Goal: Transaction & Acquisition: Purchase product/service

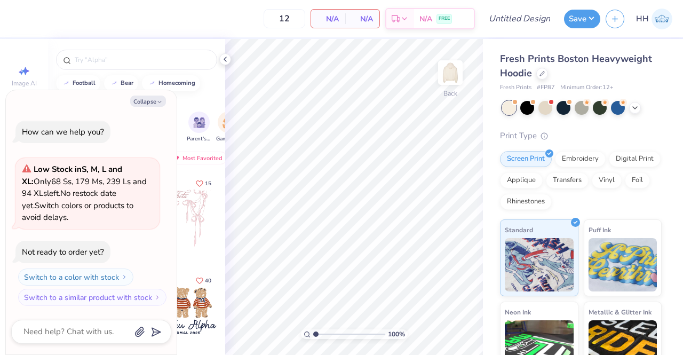
click at [159, 101] on icon "button" at bounding box center [159, 102] width 6 height 6
type textarea "x"
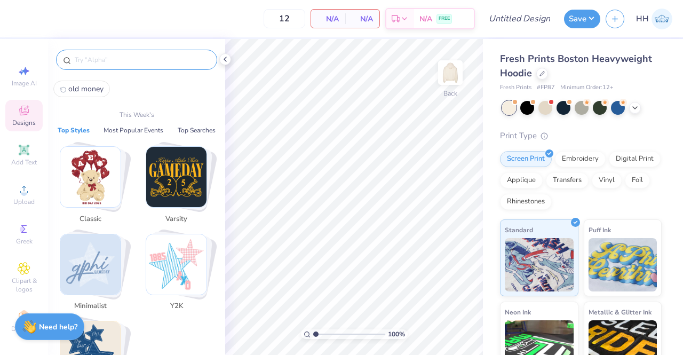
click at [106, 55] on input "text" at bounding box center [142, 59] width 137 height 11
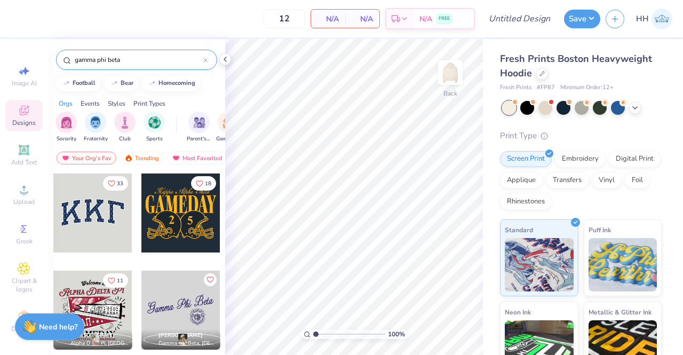
type input "gamma phi beta"
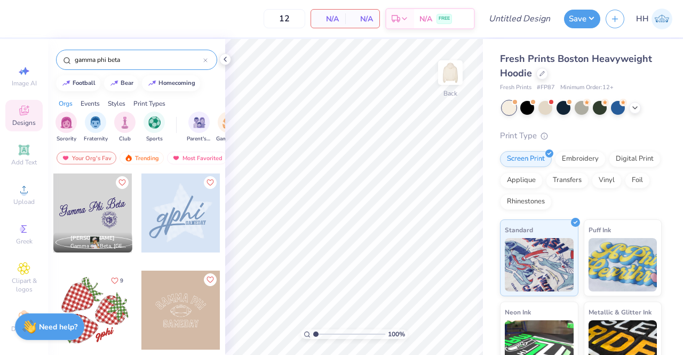
click at [82, 204] on div at bounding box center [92, 212] width 79 height 79
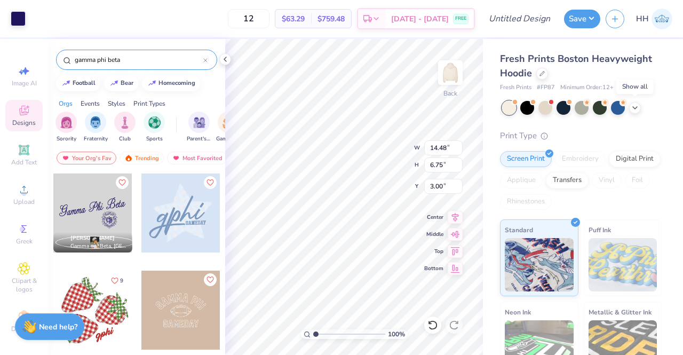
click at [634, 107] on polyline at bounding box center [635, 108] width 4 height 2
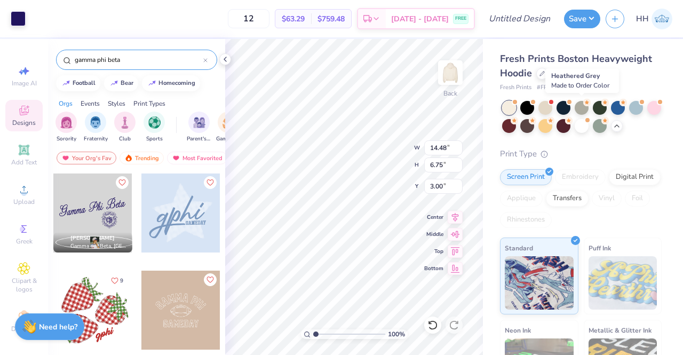
click at [585, 106] on div at bounding box center [581, 108] width 14 height 14
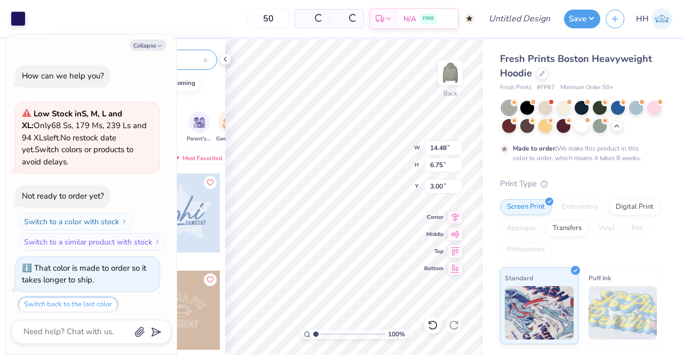
type input "50"
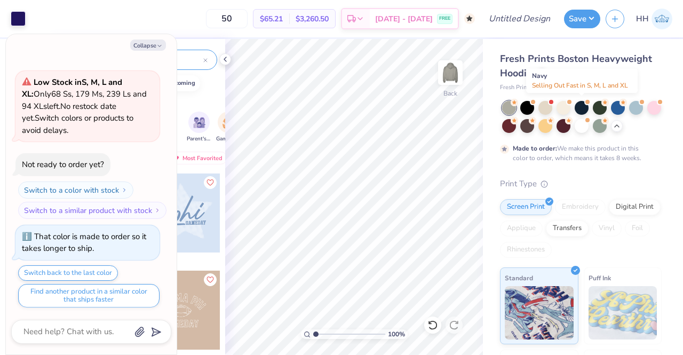
click at [582, 103] on div at bounding box center [581, 108] width 14 height 14
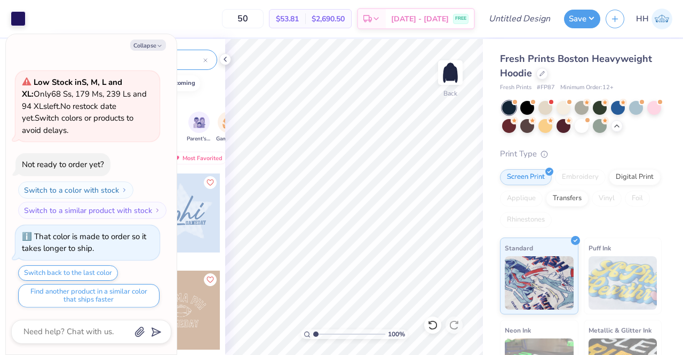
scroll to position [259, 0]
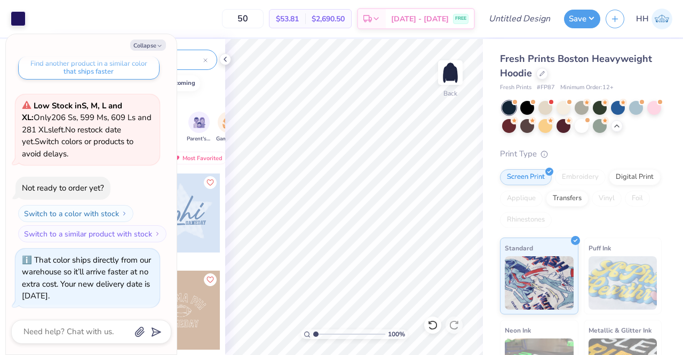
click at [156, 44] on button "Collapse" at bounding box center [148, 44] width 36 height 11
type textarea "x"
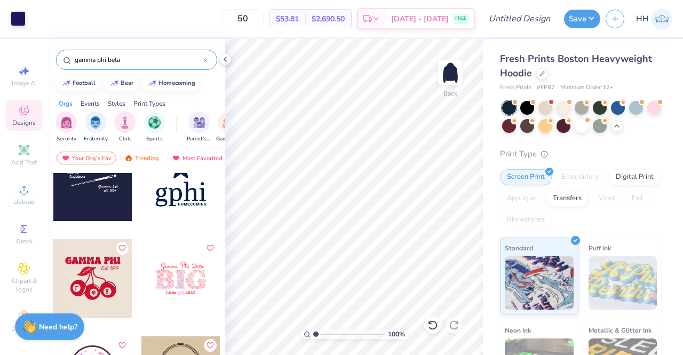
scroll to position [1244, 0]
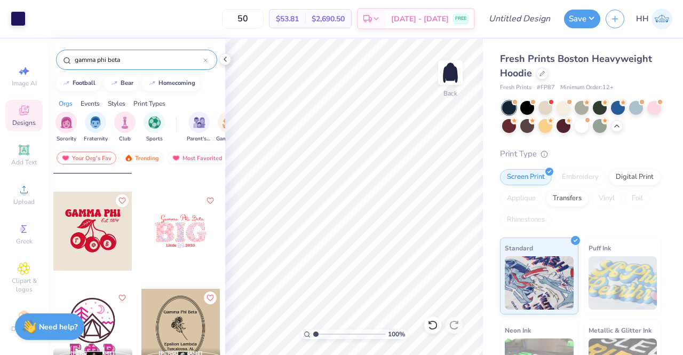
click at [97, 245] on div at bounding box center [92, 230] width 79 height 79
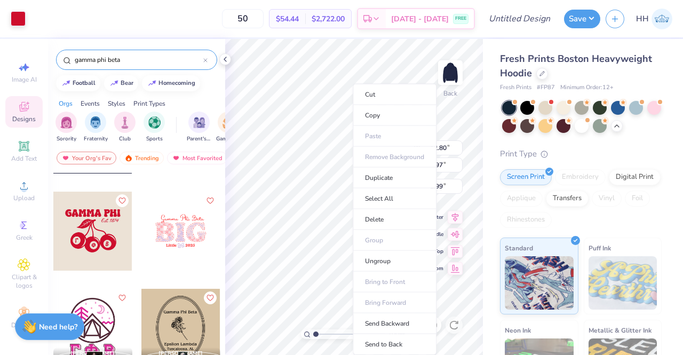
click at [20, 258] on icon at bounding box center [24, 264] width 12 height 13
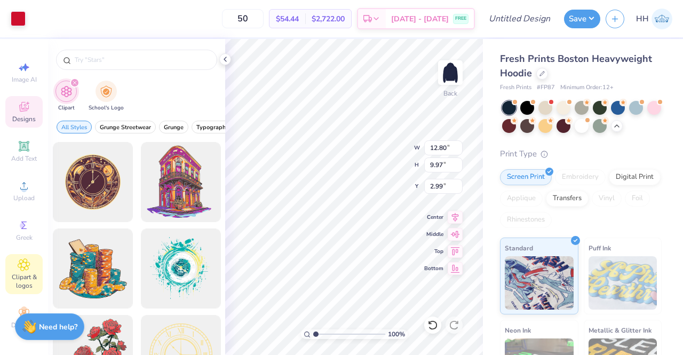
click at [17, 115] on span "Designs" at bounding box center [23, 119] width 23 height 9
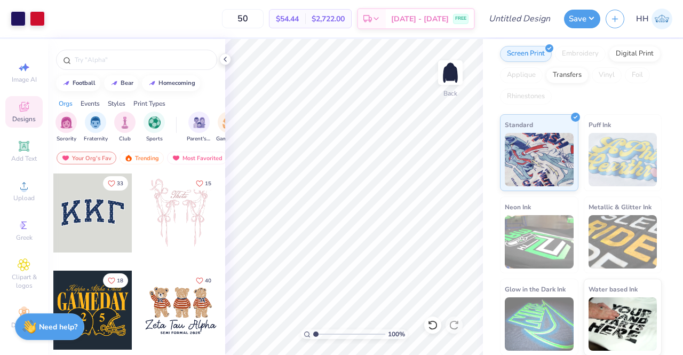
scroll to position [0, 0]
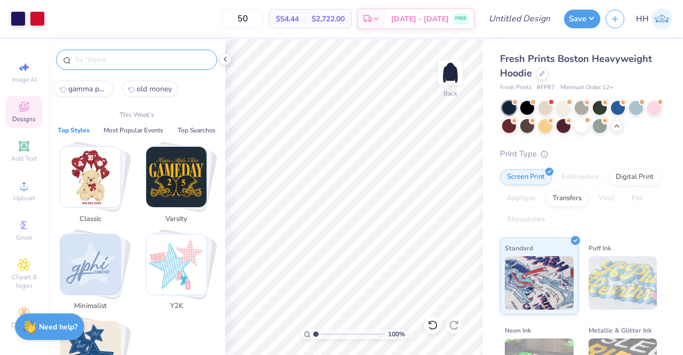
click at [123, 54] on input "text" at bounding box center [142, 59] width 137 height 11
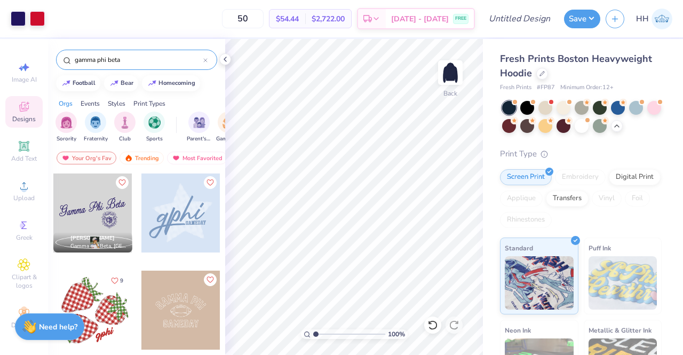
type input "gamma phi beta"
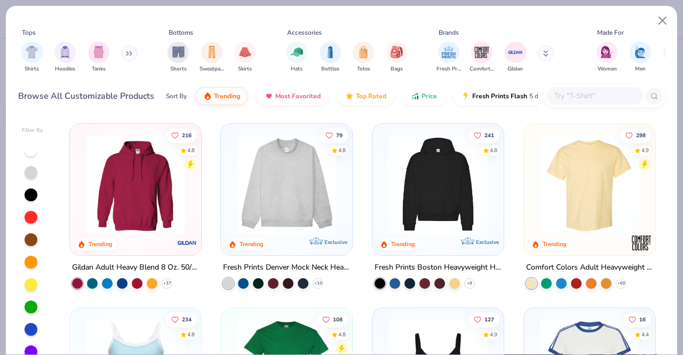
scroll to position [926, 0]
click at [129, 55] on icon at bounding box center [129, 53] width 6 height 5
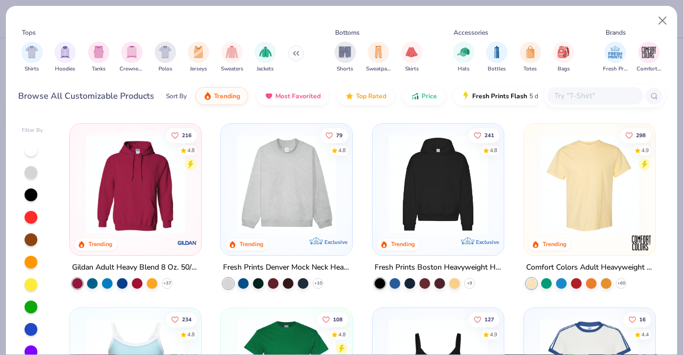
click at [140, 54] on div "filter for Crewnecks" at bounding box center [131, 52] width 21 height 21
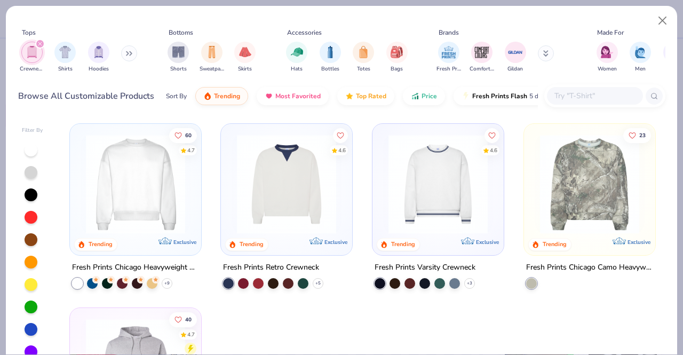
click at [160, 201] on img at bounding box center [136, 183] width 110 height 99
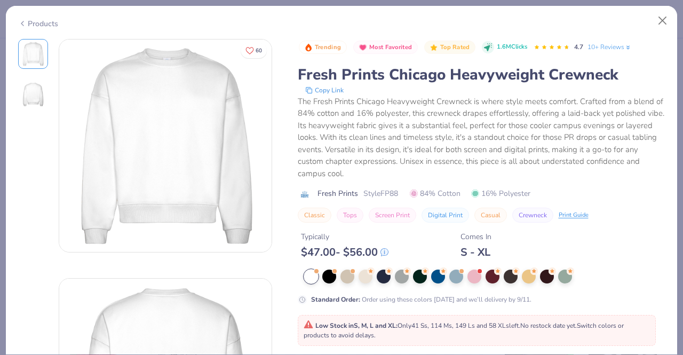
click at [30, 22] on div "Products" at bounding box center [38, 23] width 40 height 11
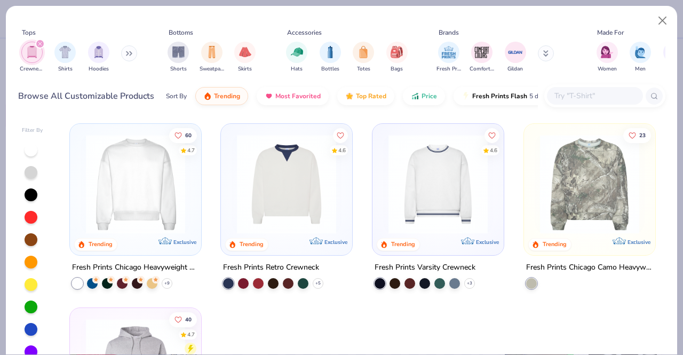
click at [41, 43] on icon "filter for Crewnecks" at bounding box center [40, 44] width 4 height 4
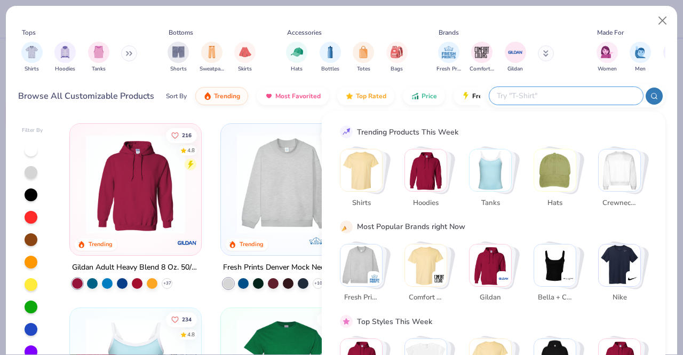
click at [581, 98] on input "text" at bounding box center [565, 96] width 140 height 12
type input "heavyweight mockneck"
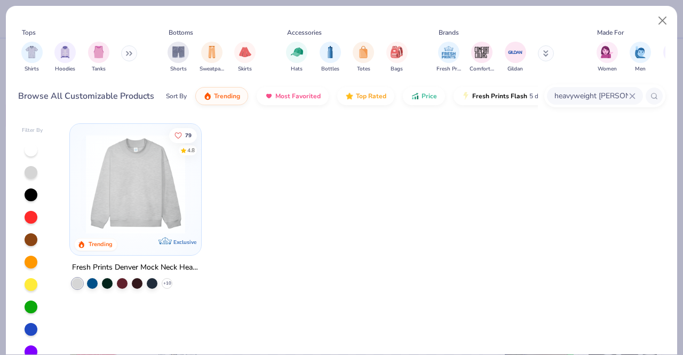
click at [130, 211] on img at bounding box center [136, 183] width 110 height 99
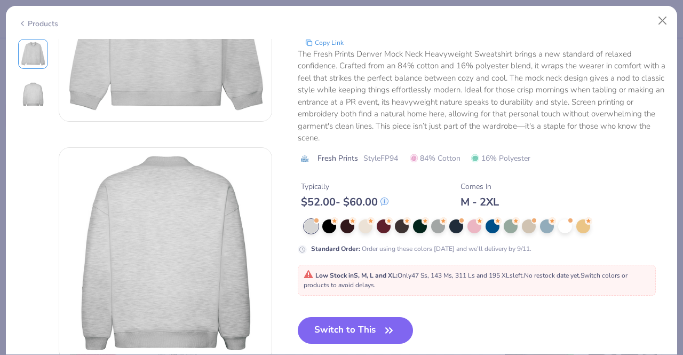
scroll to position [165, 0]
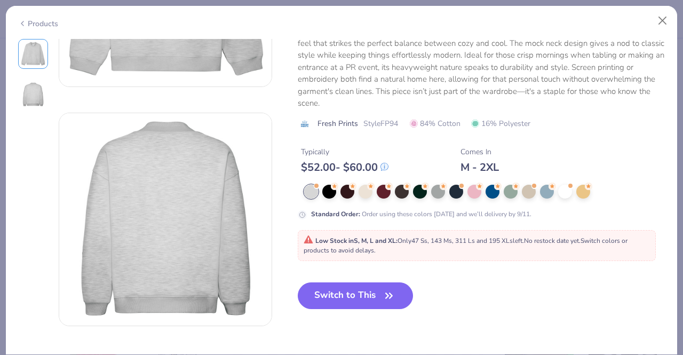
click at [385, 295] on icon "button" at bounding box center [388, 295] width 15 height 15
type input "50"
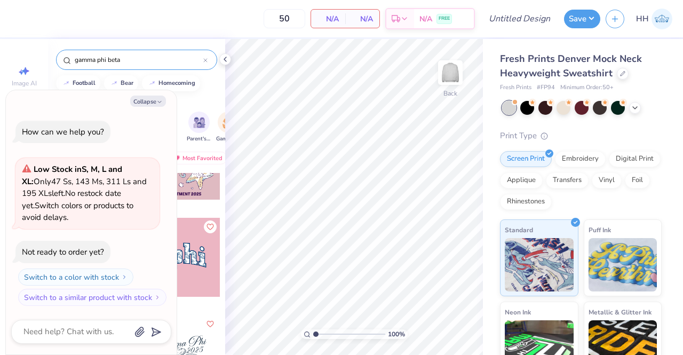
click at [159, 104] on icon "button" at bounding box center [159, 102] width 6 height 6
type textarea "x"
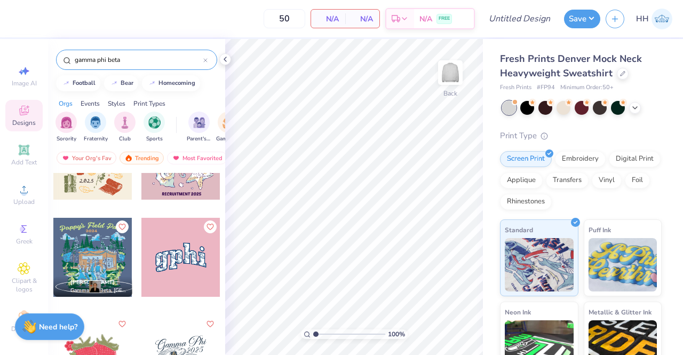
click at [134, 62] on input "gamma phi beta" at bounding box center [139, 59] width 130 height 11
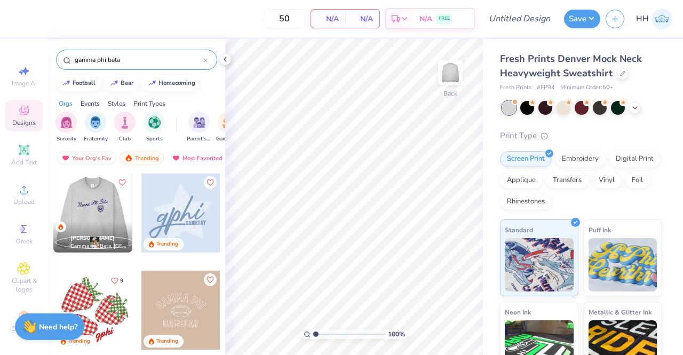
click at [94, 210] on div at bounding box center [92, 212] width 237 height 79
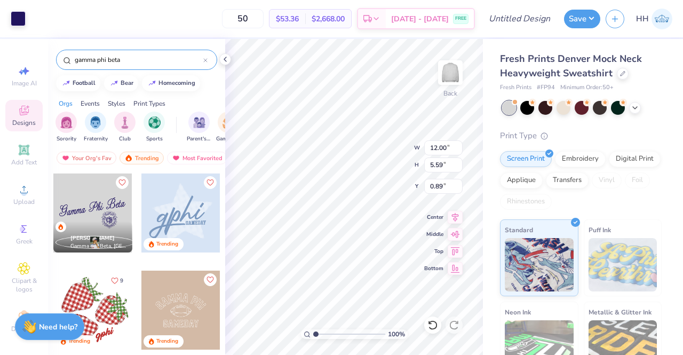
type input "0.89"
click at [638, 109] on icon at bounding box center [634, 107] width 9 height 9
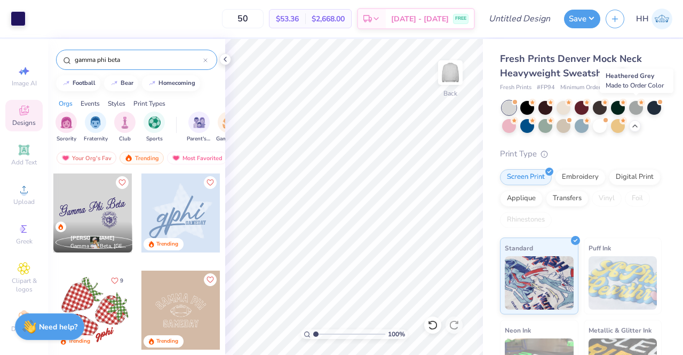
click at [637, 108] on div at bounding box center [636, 108] width 14 height 14
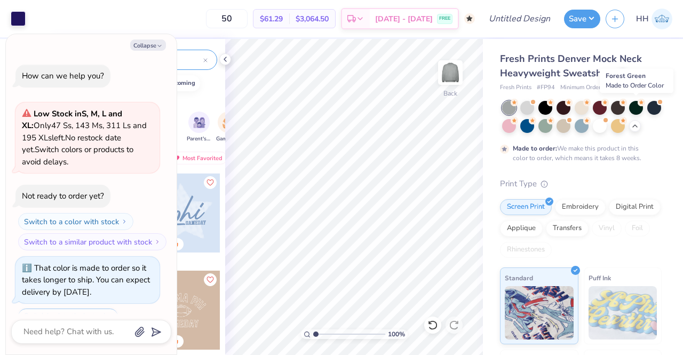
scroll to position [44, 0]
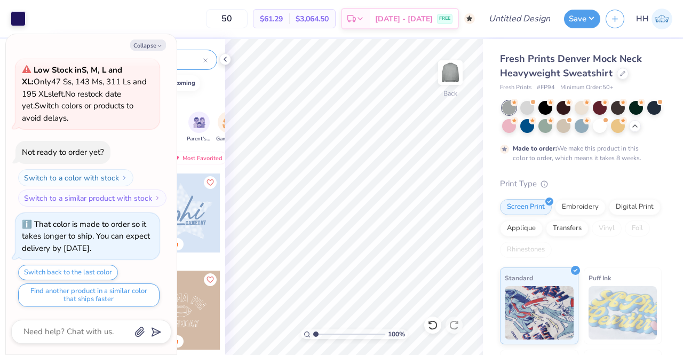
click at [152, 45] on button "Collapse" at bounding box center [148, 44] width 36 height 11
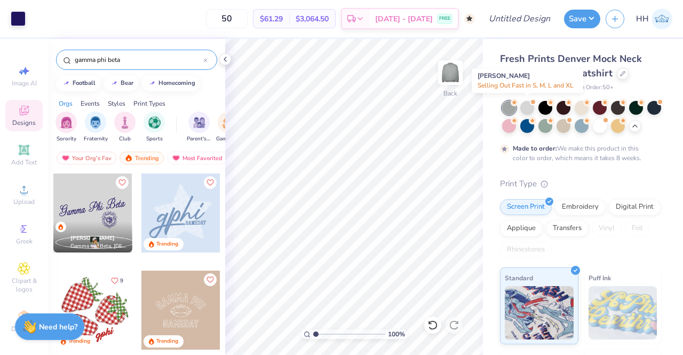
click at [527, 103] on div at bounding box center [527, 108] width 14 height 14
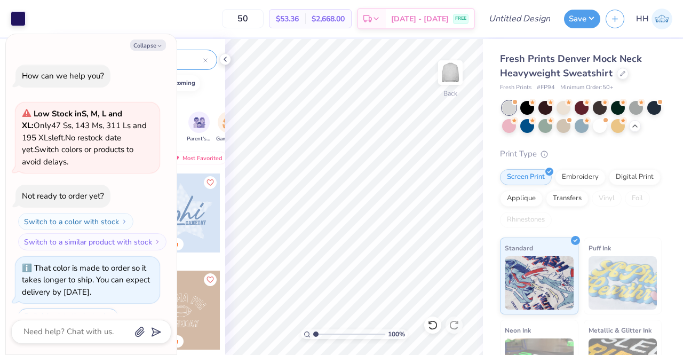
scroll to position [271, 0]
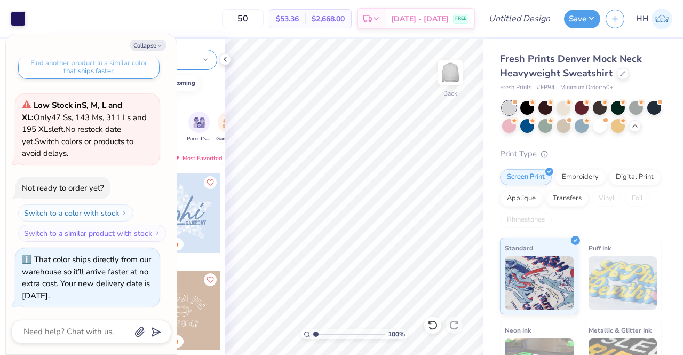
click at [151, 44] on button "Collapse" at bounding box center [148, 44] width 36 height 11
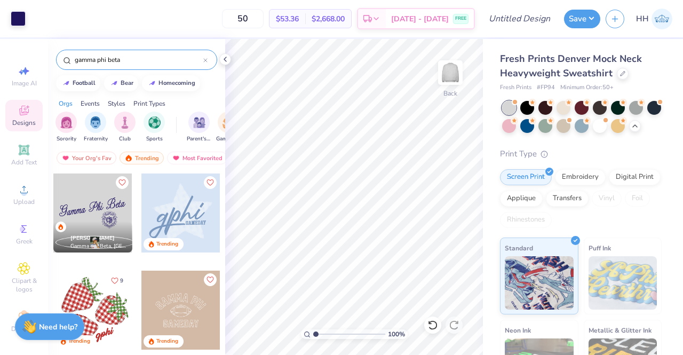
click at [516, 129] on div at bounding box center [509, 126] width 14 height 14
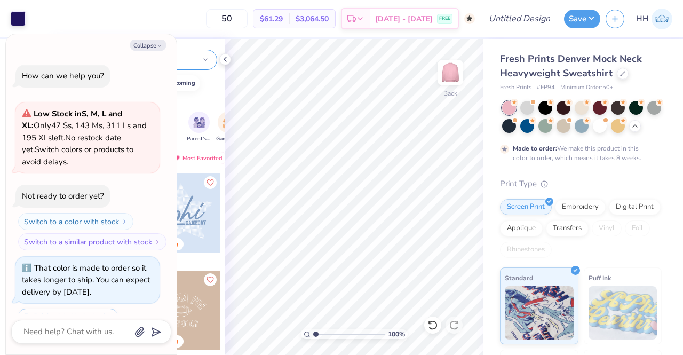
scroll to position [371, 0]
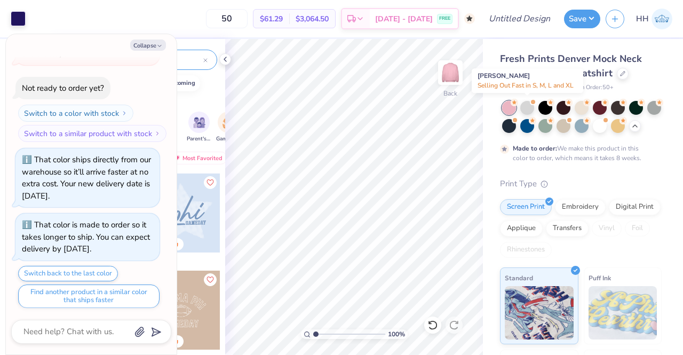
click at [530, 107] on div at bounding box center [527, 108] width 14 height 14
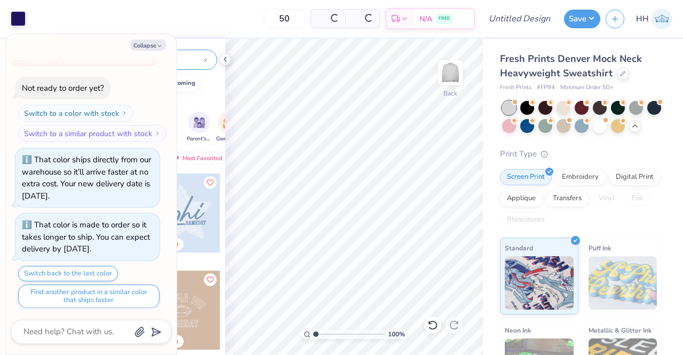
scroll to position [599, 0]
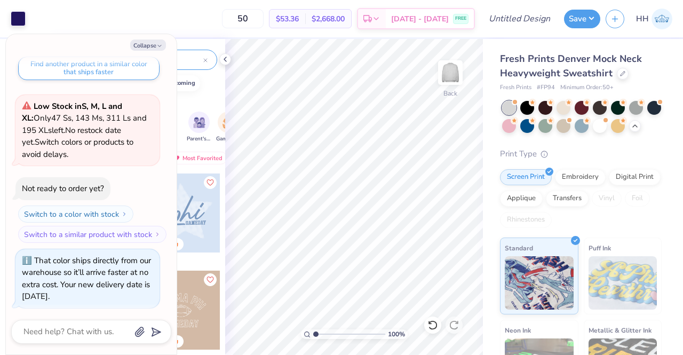
click at [148, 43] on button "Collapse" at bounding box center [148, 44] width 36 height 11
type textarea "x"
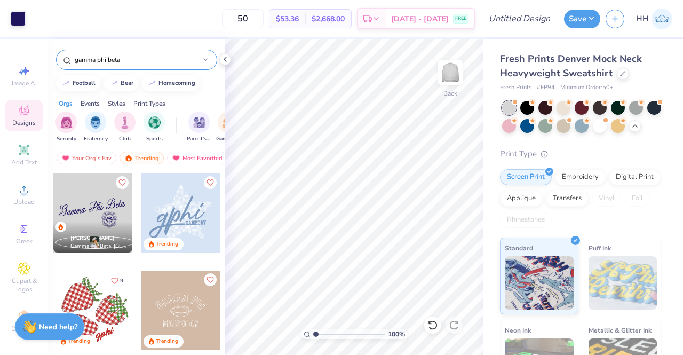
click at [227, 60] on icon at bounding box center [225, 59] width 9 height 9
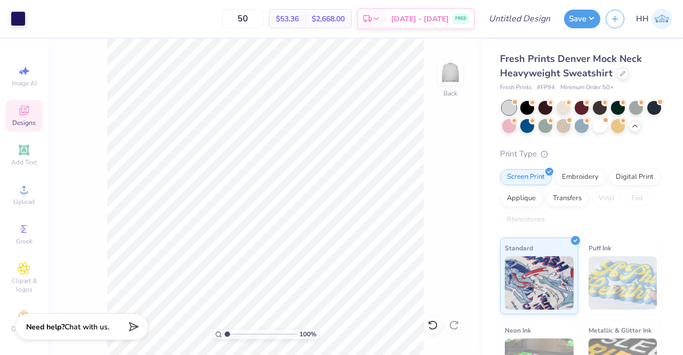
click at [20, 117] on div "Designs" at bounding box center [23, 115] width 37 height 31
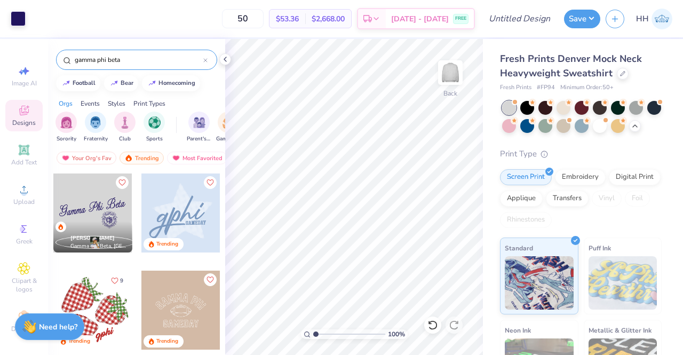
click at [224, 58] on icon at bounding box center [225, 59] width 9 height 9
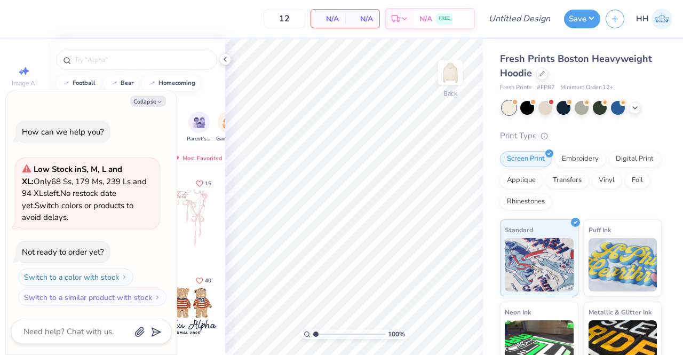
click at [545, 74] on div at bounding box center [542, 74] width 12 height 12
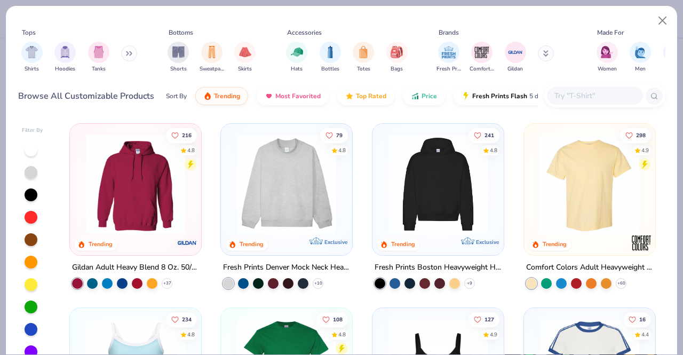
click at [125, 210] on img at bounding box center [136, 183] width 110 height 99
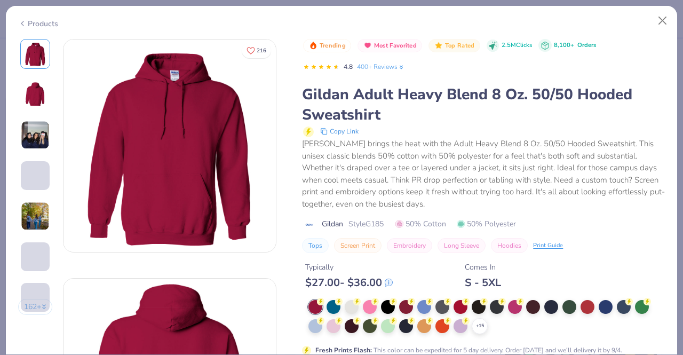
click at [35, 142] on img at bounding box center [35, 135] width 29 height 29
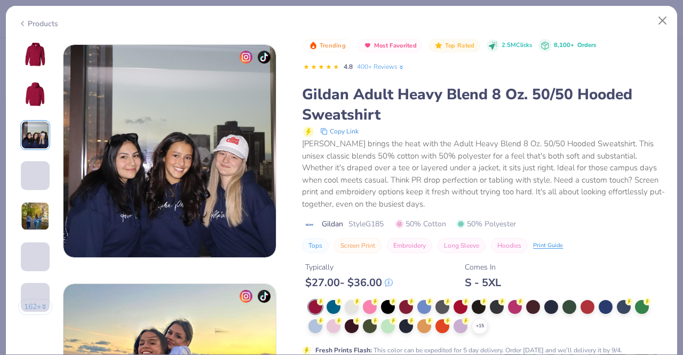
scroll to position [478, 0]
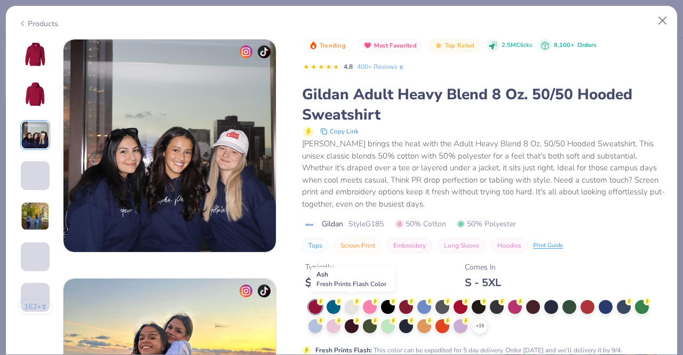
click at [350, 305] on div at bounding box center [352, 307] width 14 height 14
click at [349, 301] on div at bounding box center [352, 307] width 14 height 14
click at [39, 50] on img at bounding box center [35, 54] width 26 height 26
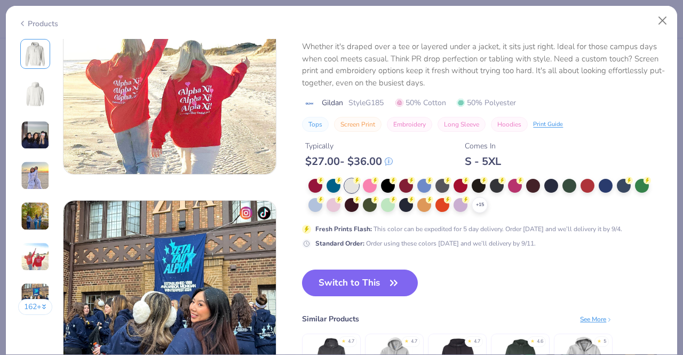
scroll to position [1273, 0]
click at [390, 282] on icon "button" at bounding box center [393, 282] width 15 height 15
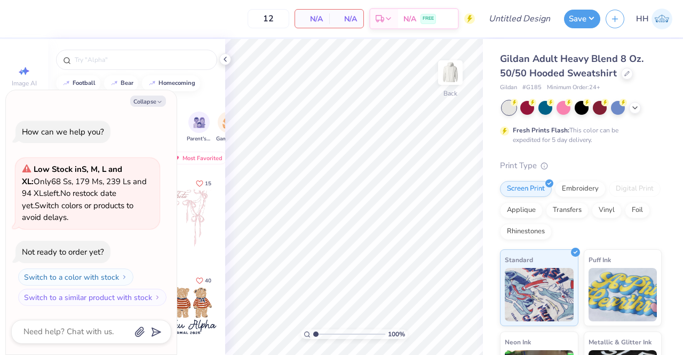
click at [636, 105] on icon at bounding box center [634, 107] width 9 height 9
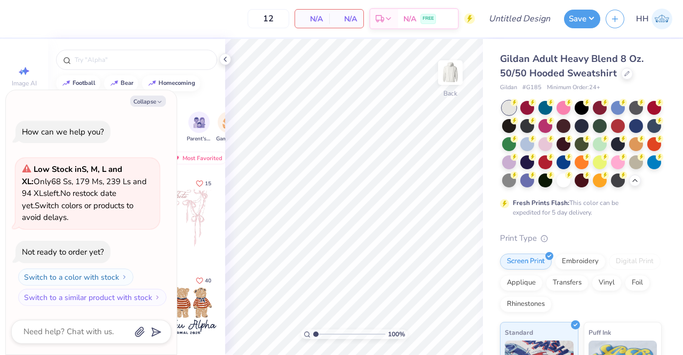
click at [142, 105] on button "Collapse" at bounding box center [148, 100] width 36 height 11
type textarea "x"
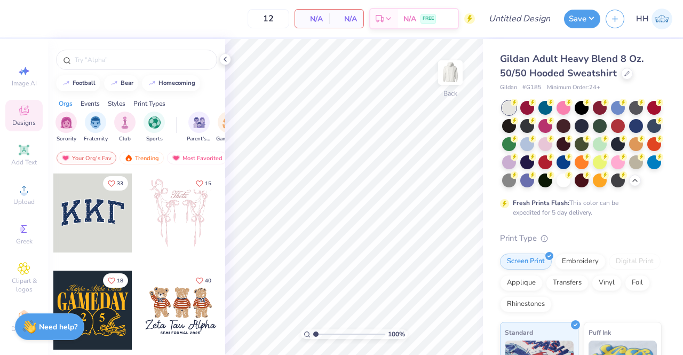
click at [453, 69] on img at bounding box center [449, 72] width 21 height 21
click at [121, 61] on input "text" at bounding box center [142, 59] width 137 height 11
type input "gamma phi beta"
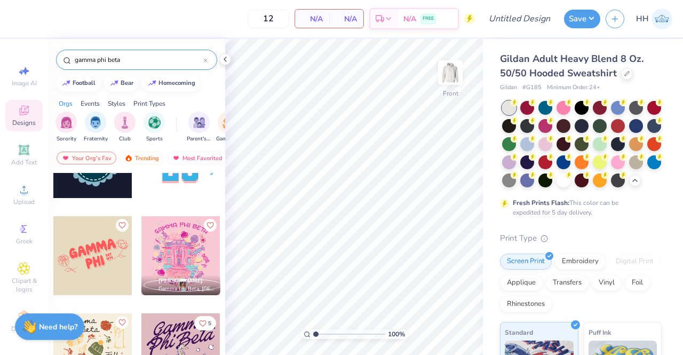
scroll to position [778, 0]
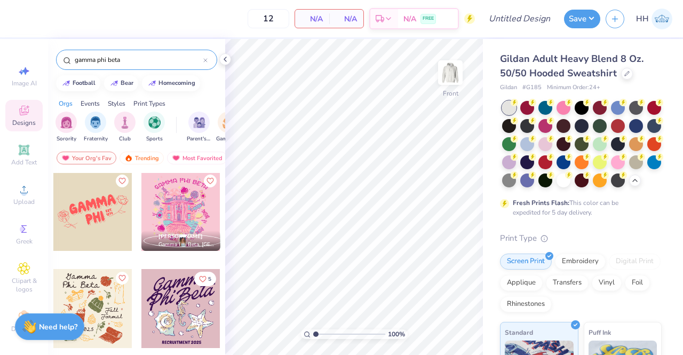
click at [94, 218] on div at bounding box center [92, 211] width 79 height 79
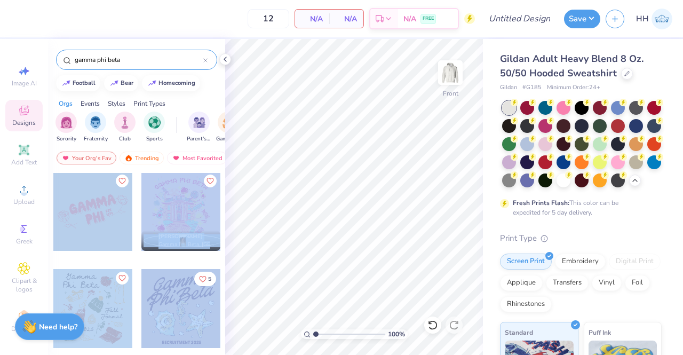
click at [211, 260] on div "Riley Todd Gamma Phi Beta, University of Georgia" at bounding box center [181, 219] width 80 height 97
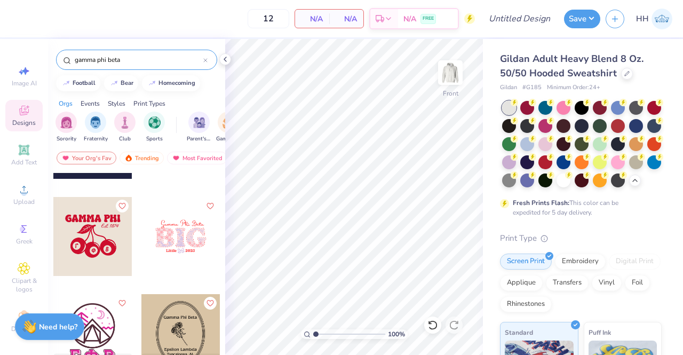
scroll to position [1240, 0]
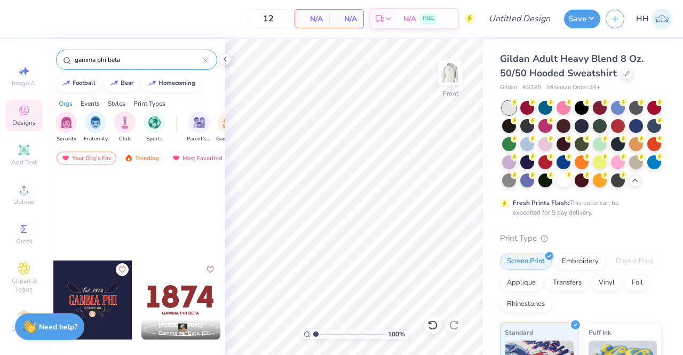
drag, startPoint x: 86, startPoint y: 222, endPoint x: 214, endPoint y: 157, distance: 143.6
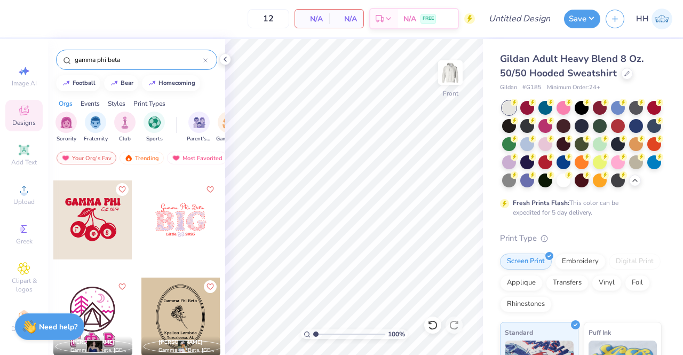
scroll to position [1230, 0]
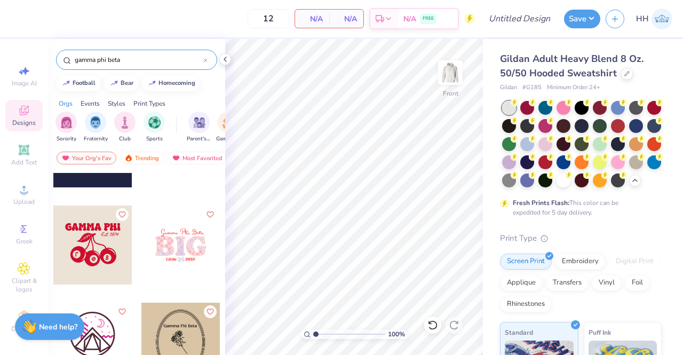
click at [87, 247] on div at bounding box center [92, 244] width 79 height 79
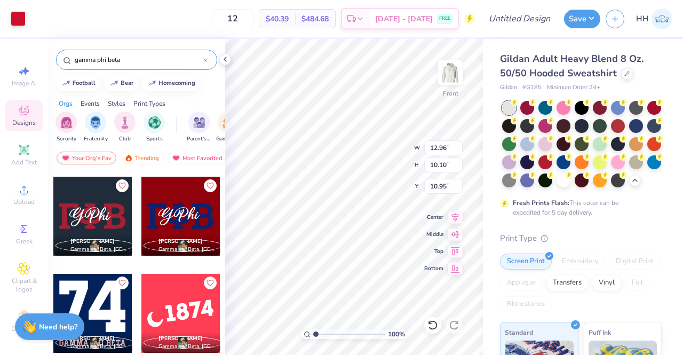
scroll to position [1451, 0]
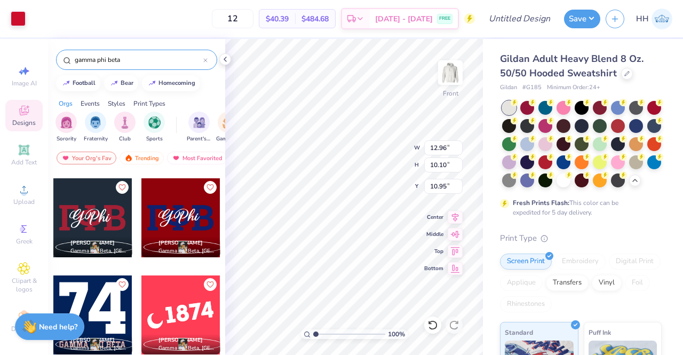
click at [94, 212] on div at bounding box center [92, 217] width 79 height 79
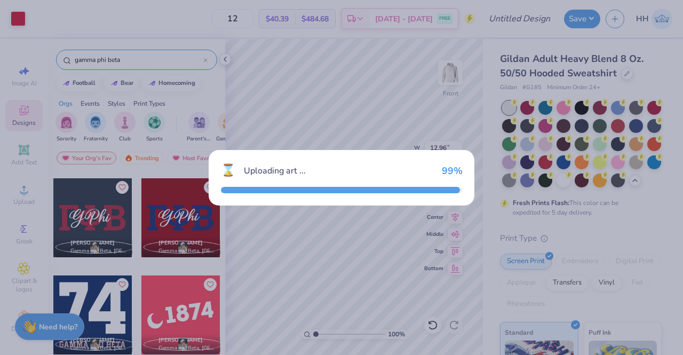
type input "8.49"
type input "3.27"
type input "14.37"
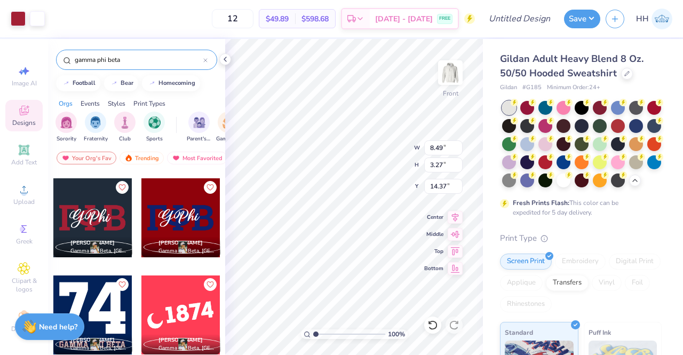
type input "12.96"
type input "10.10"
type input "10.95"
click at [588, 125] on div at bounding box center [581, 126] width 14 height 14
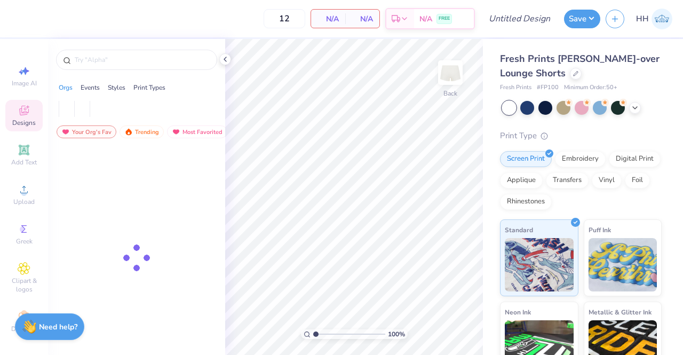
type input "50"
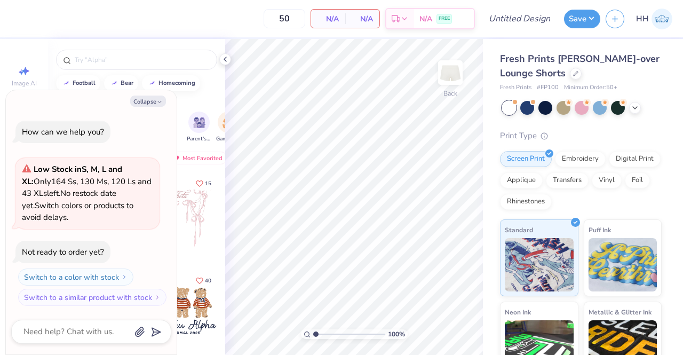
click at [156, 102] on button "Collapse" at bounding box center [148, 100] width 36 height 11
type textarea "x"
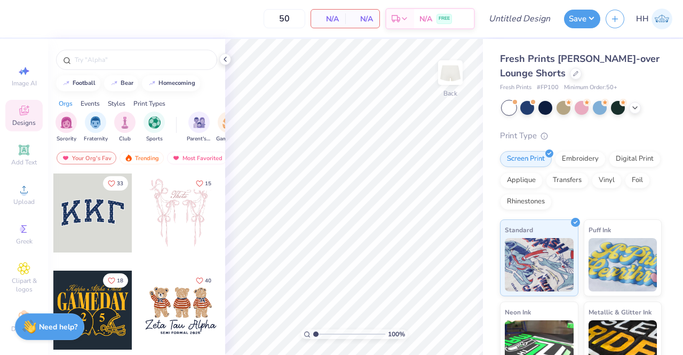
click at [148, 54] on div at bounding box center [136, 60] width 161 height 20
click at [135, 63] on input "text" at bounding box center [142, 59] width 137 height 11
type input "gamma phi beta"
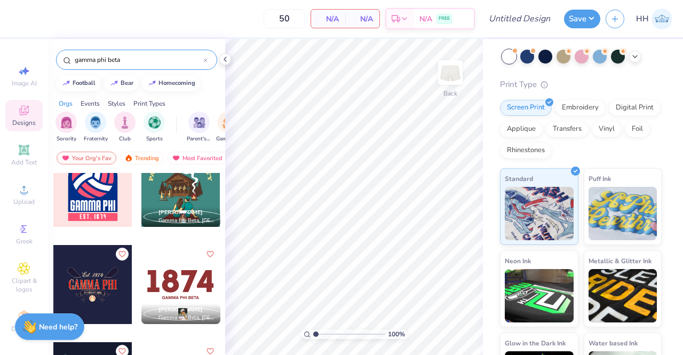
scroll to position [512, 0]
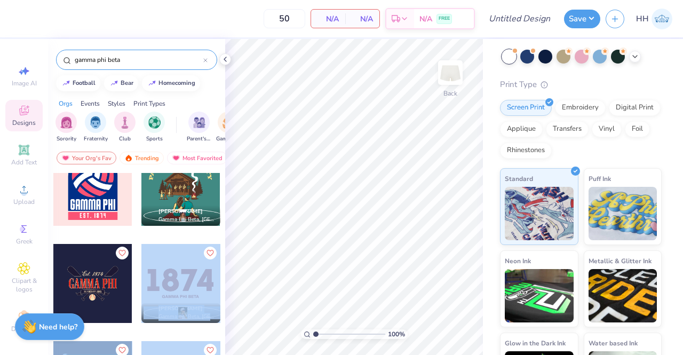
click at [269, 257] on div "50 N/A Per Item N/A Total Est. Delivery N/A FREE Design Title Save HH Image AI …" at bounding box center [341, 177] width 683 height 355
click at [201, 269] on div at bounding box center [180, 283] width 79 height 79
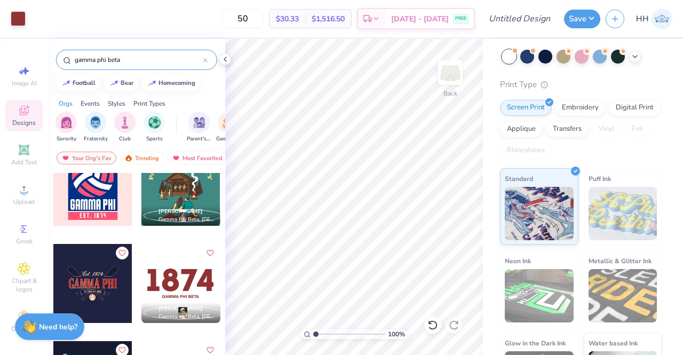
click at [228, 58] on icon at bounding box center [225, 59] width 9 height 9
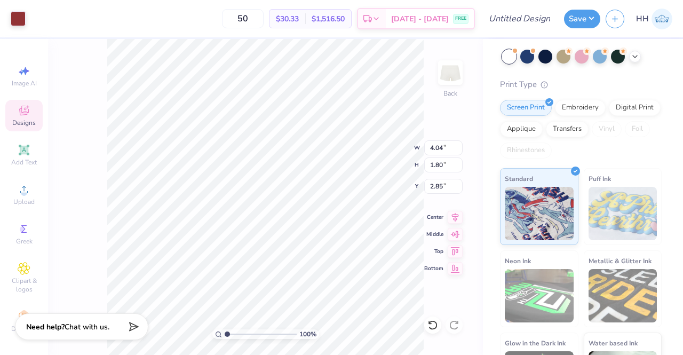
type input "4.16"
click at [78, 242] on div "100 % Back W 4.04 4.04 " H 1.80 1.80 " Y 4.16 4.16 " Center Middle Top Bottom" at bounding box center [265, 197] width 435 height 316
type input "4.84"
type input "2.48"
type input "1.10"
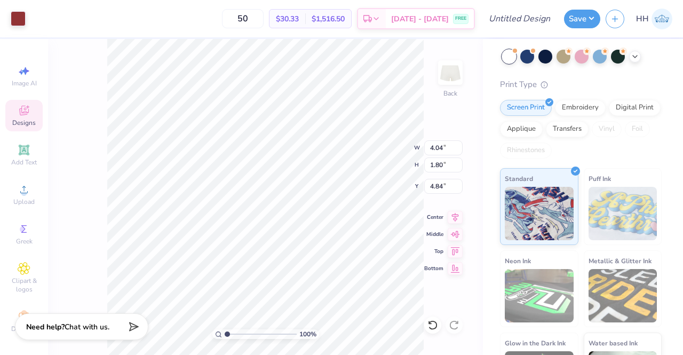
type input "5.53"
click at [82, 254] on div "100 % Back W 2.48 2.48 " H 1.10 1.10 " Y 5.53 5.53 " Center Middle Top Bottom" at bounding box center [265, 197] width 435 height 316
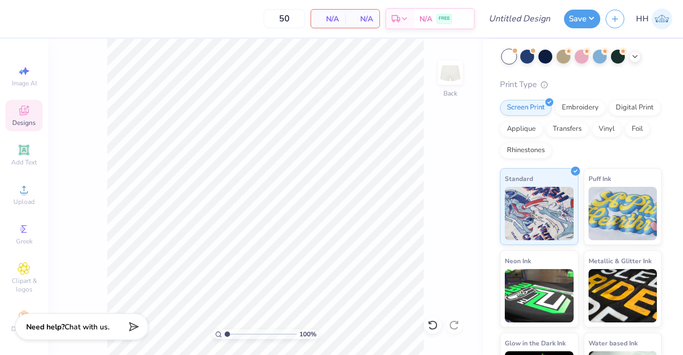
click at [25, 114] on icon at bounding box center [24, 110] width 13 height 13
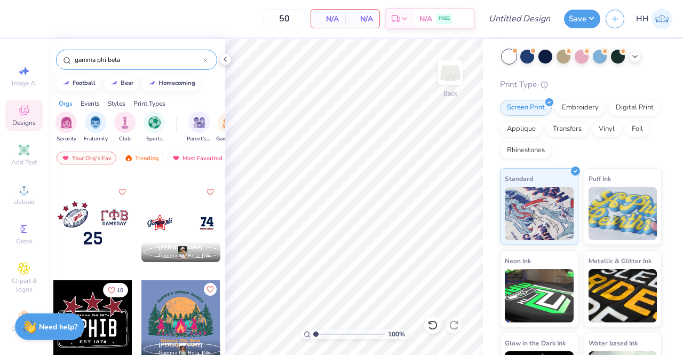
scroll to position [210, 0]
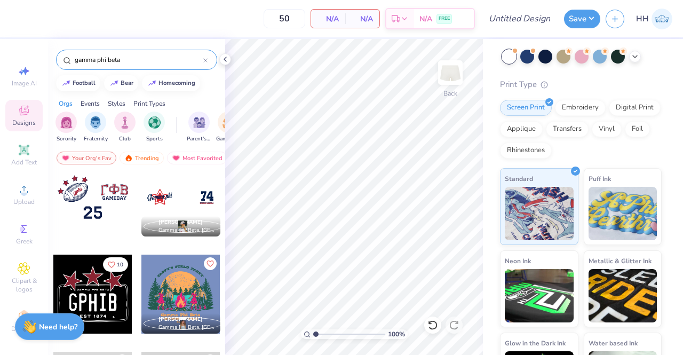
click at [125, 60] on input "gamma phi beta" at bounding box center [139, 59] width 130 height 11
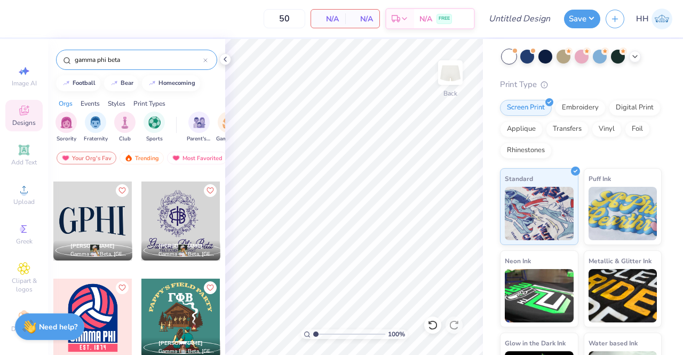
scroll to position [363, 0]
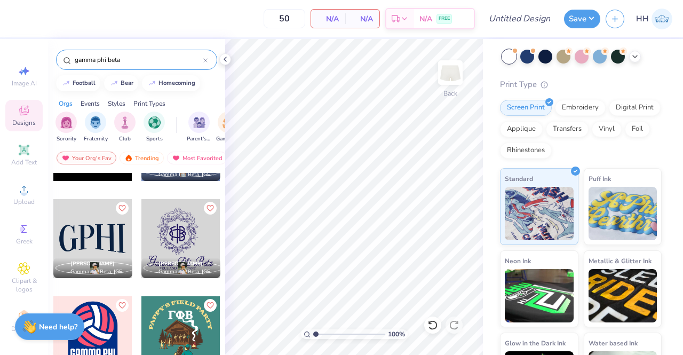
click at [177, 240] on div at bounding box center [180, 238] width 79 height 79
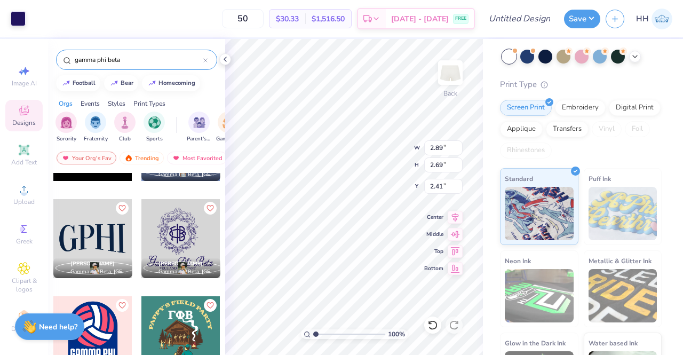
click at [214, 286] on div "Jocelyn Chavkin Gamma Phi Beta, University Of Alabama" at bounding box center [181, 246] width 80 height 97
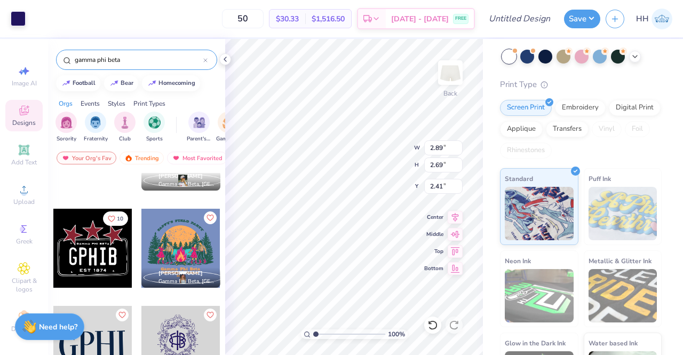
scroll to position [235, 0]
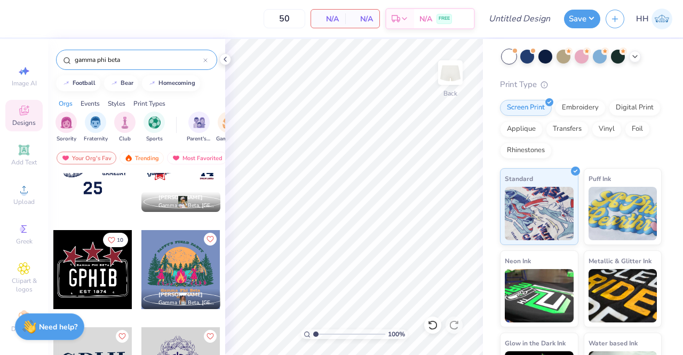
click at [213, 315] on div "Riley Todd Gamma Phi Beta, University of Georgia" at bounding box center [181, 277] width 80 height 97
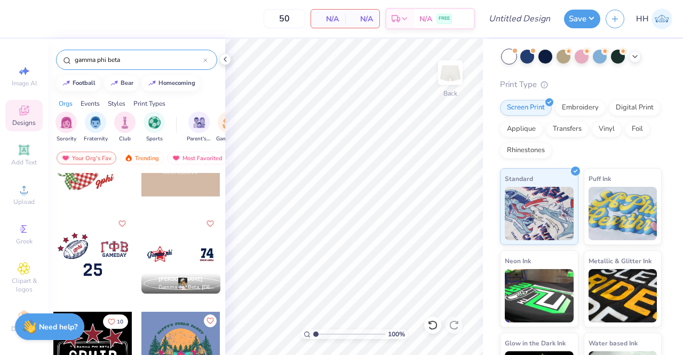
scroll to position [171, 0]
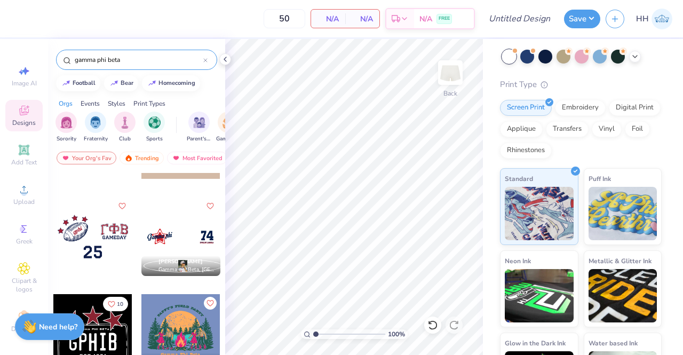
click at [175, 236] on div at bounding box center [180, 236] width 79 height 79
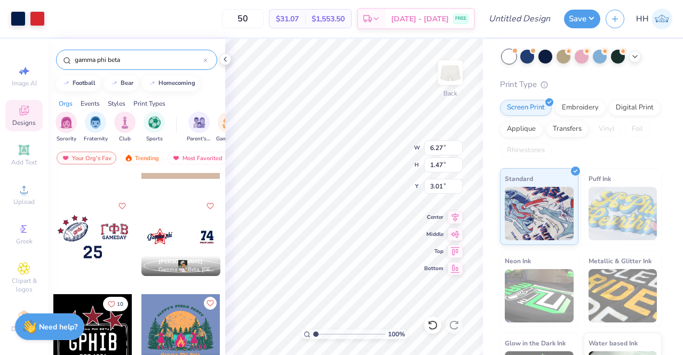
click at [223, 58] on icon at bounding box center [225, 59] width 9 height 9
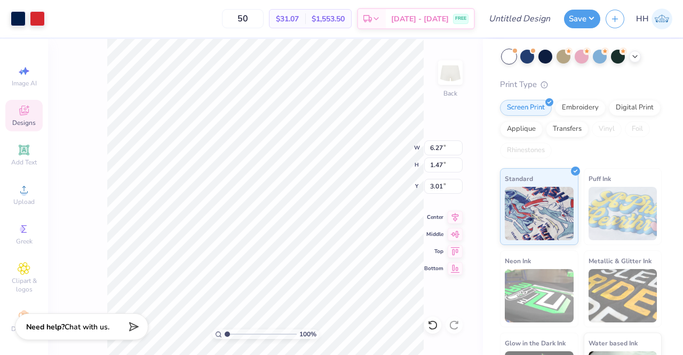
type input "4.89"
click at [58, 275] on div "100 % Back W 6.27 6.27 " H 1.47 1.47 " Y 4.89 4.89 " Center Middle Top Bottom" at bounding box center [265, 197] width 435 height 316
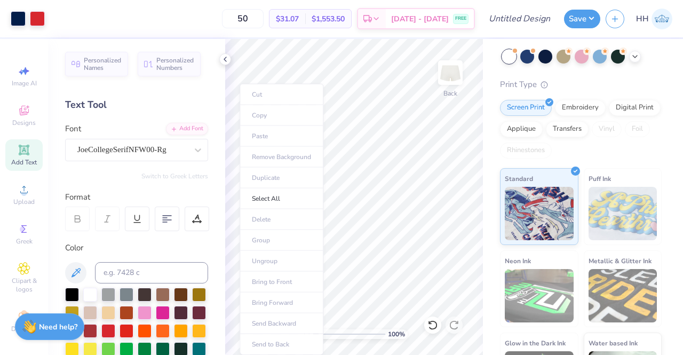
type input "9.28"
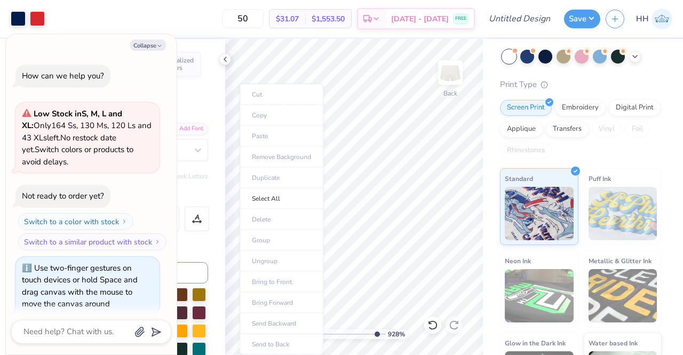
type textarea "x"
type input "9.28"
click at [374, 334] on input "range" at bounding box center [349, 334] width 72 height 10
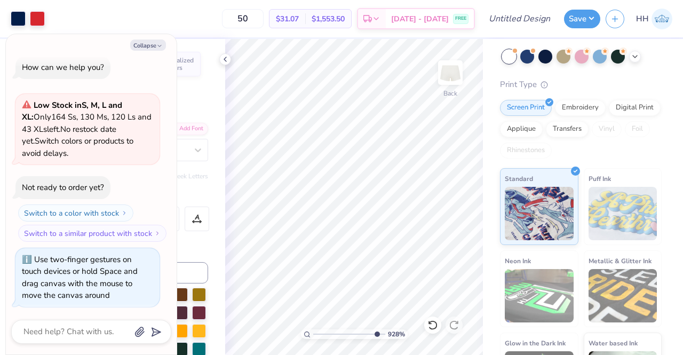
click at [228, 59] on icon at bounding box center [225, 59] width 9 height 9
type textarea "x"
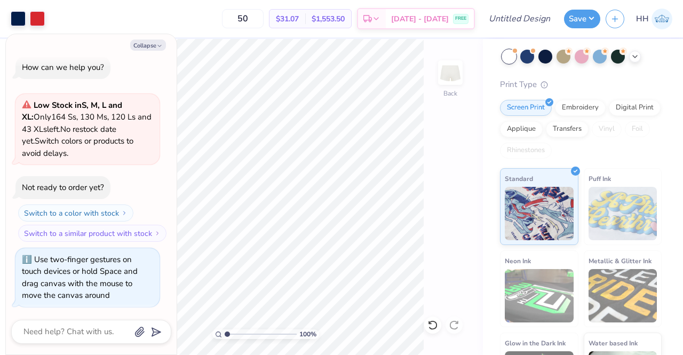
drag, startPoint x: 286, startPoint y: 334, endPoint x: 223, endPoint y: 336, distance: 63.5
type input "1"
click at [225, 336] on input "range" at bounding box center [261, 334] width 72 height 10
click at [156, 49] on icon "button" at bounding box center [159, 46] width 6 height 6
type textarea "x"
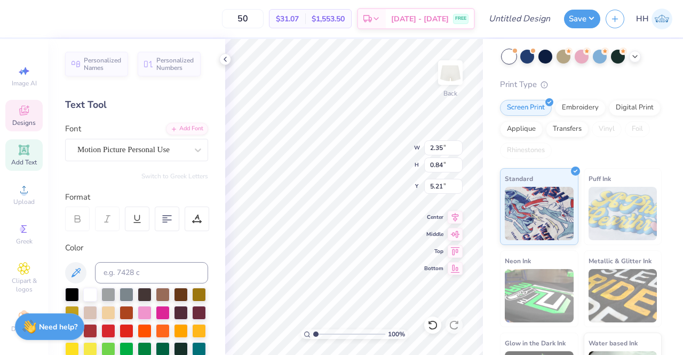
click at [225, 58] on polyline at bounding box center [225, 59] width 2 height 4
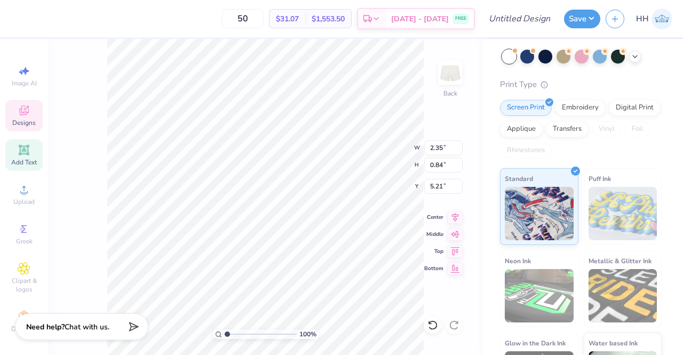
type input "1.15"
type input "0.90"
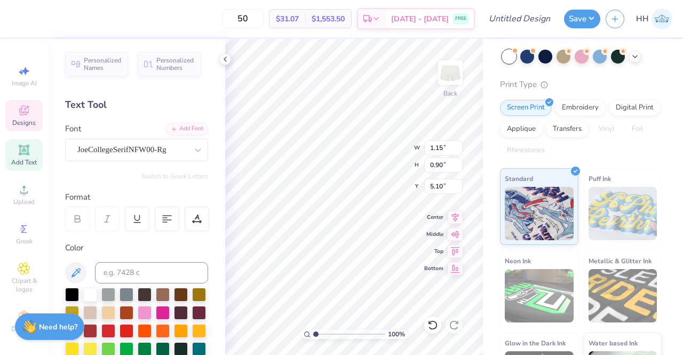
click at [227, 57] on icon at bounding box center [225, 59] width 9 height 9
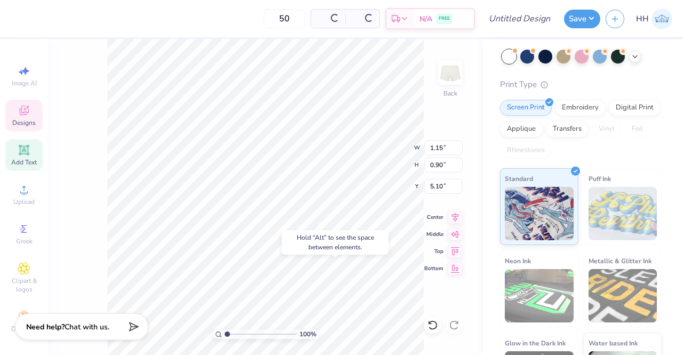
type input "5.18"
click at [436, 296] on div "100 % Back W 1.15 1.15 " H 0.90 0.90 " Y 5.18 5.18 " Center Middle Top Bottom" at bounding box center [265, 197] width 435 height 316
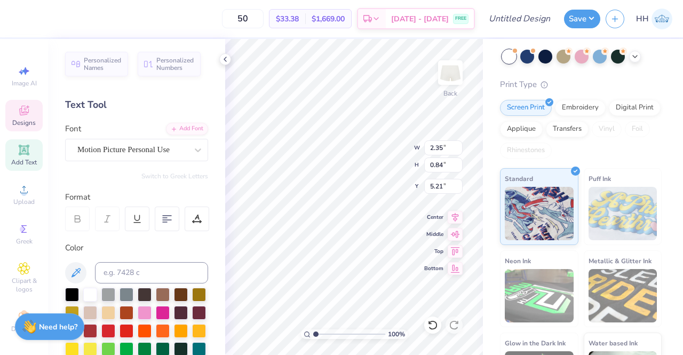
click at [223, 58] on icon at bounding box center [225, 59] width 9 height 9
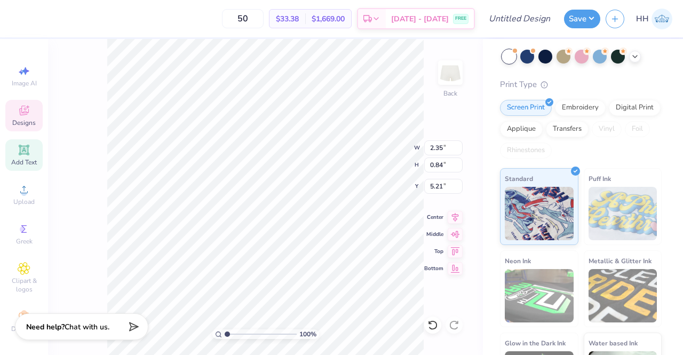
type input "1.15"
type input "0.90"
type input "5.18"
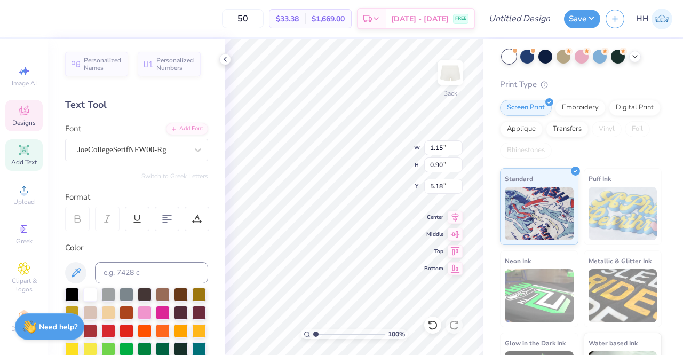
click at [224, 56] on icon at bounding box center [225, 59] width 9 height 9
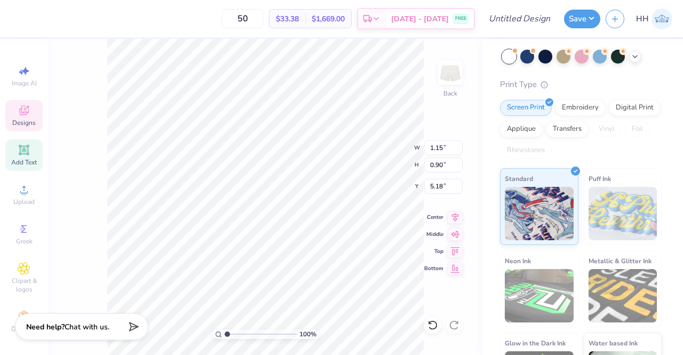
type input "1.29"
type input "0.13"
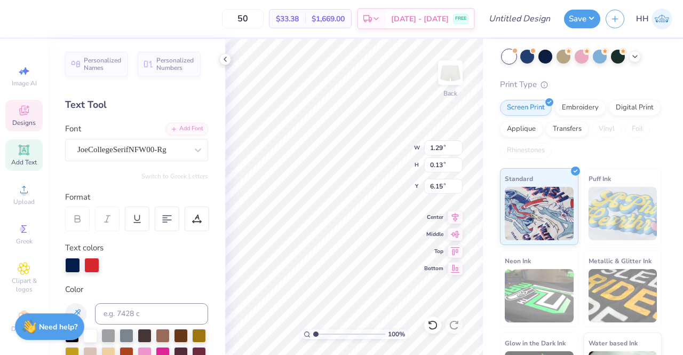
click at [484, 291] on div "50 $33.38 Per Item $1,669.00 Total Est. Delivery Sep 9 - 12 FREE Design Title S…" at bounding box center [341, 177] width 683 height 355
type input "6.30"
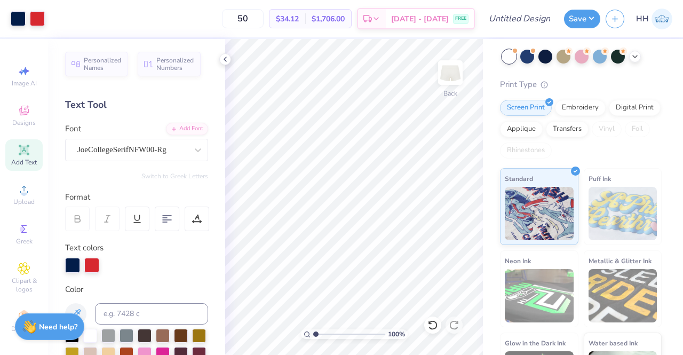
click at [226, 59] on icon at bounding box center [225, 59] width 9 height 9
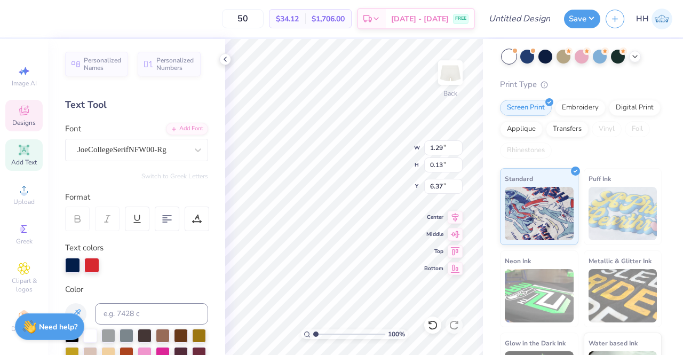
type input "6.37"
click at [228, 61] on icon at bounding box center [225, 59] width 9 height 9
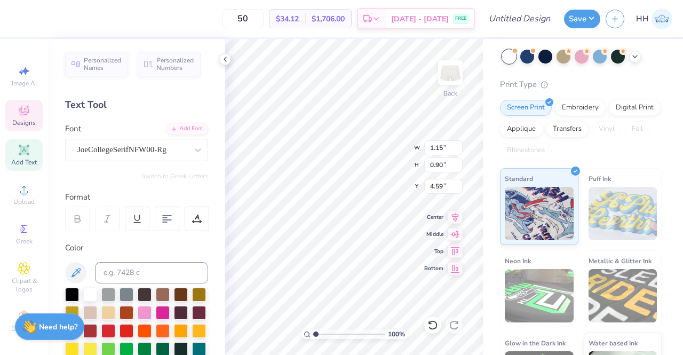
click at [227, 58] on icon at bounding box center [225, 59] width 9 height 9
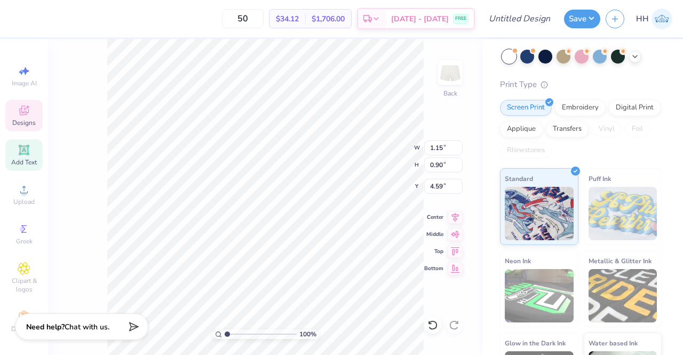
type input "4.76"
type input "1.29"
type input "0.13"
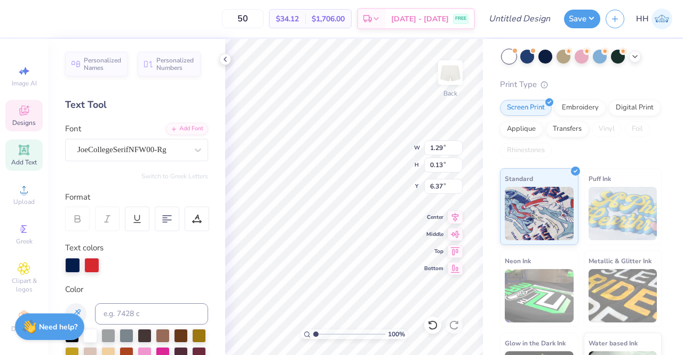
click at [225, 53] on div at bounding box center [225, 59] width 12 height 12
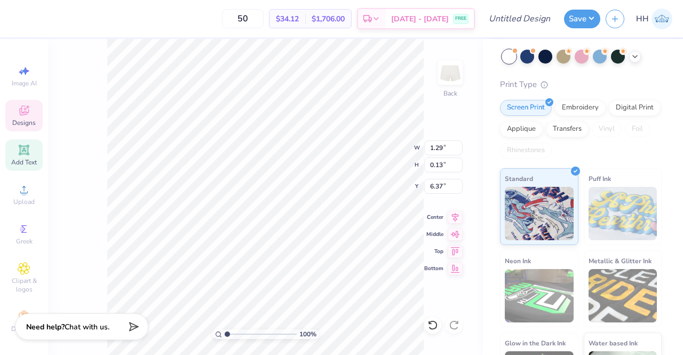
type input "5.93"
click at [98, 248] on div "100 % Back W 1.29 1.29 " H 0.13 0.13 " Y 5.93 5.93 " Center Middle Top Bottom" at bounding box center [265, 197] width 435 height 316
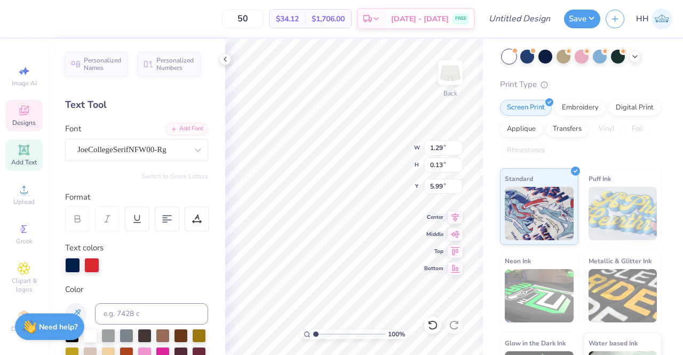
click at [227, 58] on icon at bounding box center [225, 59] width 9 height 9
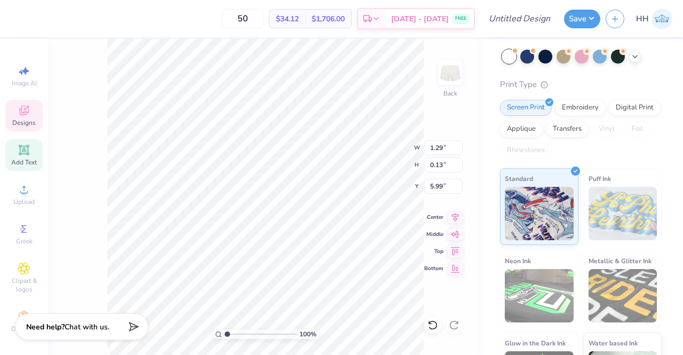
type input "6.05"
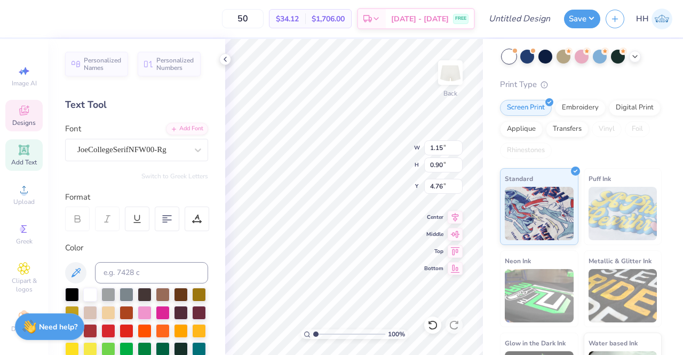
click at [226, 56] on icon at bounding box center [225, 59] width 9 height 9
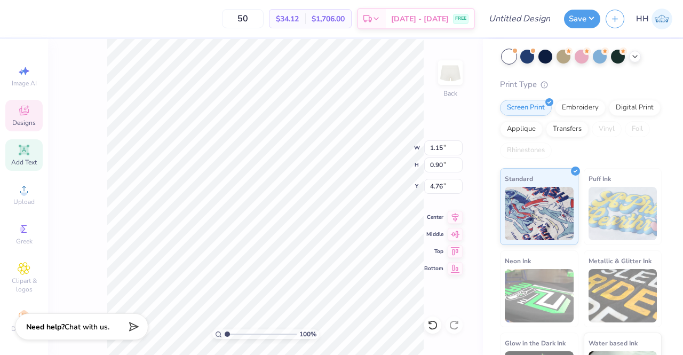
click at [428, 290] on div "100 % Back W 1.15 1.15 " H 0.90 0.90 " Y 4.76 4.76 " Center Middle Top Bottom" at bounding box center [265, 197] width 435 height 316
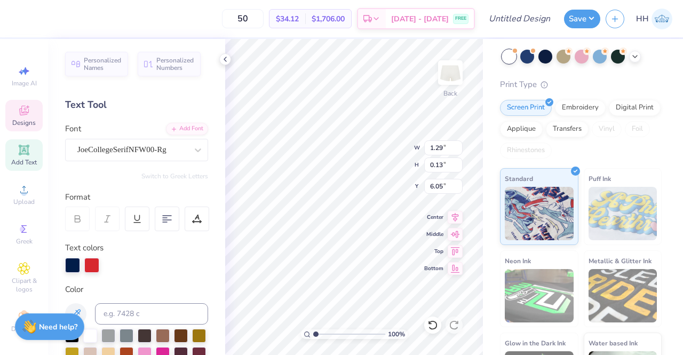
click at [227, 59] on icon at bounding box center [225, 59] width 9 height 9
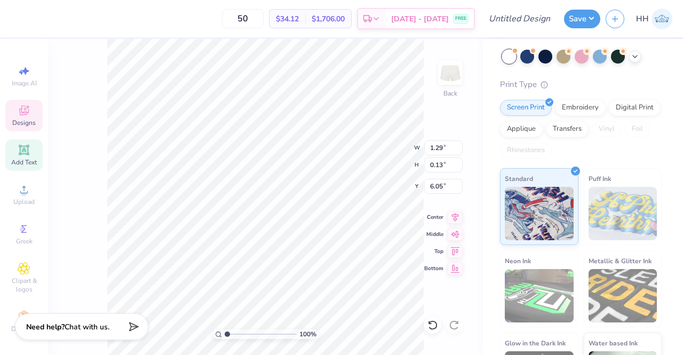
click at [92, 159] on div "100 % Back W 1.29 1.29 " H 0.13 0.13 " Y 6.05 6.05 " Center Middle Top Bottom" at bounding box center [265, 197] width 435 height 316
click at [428, 287] on div "100 % Back W 1.29 1.29 " H 1.22 1.22 " Y 4.76 4.76 " Center Middle Top Bottom" at bounding box center [265, 197] width 435 height 316
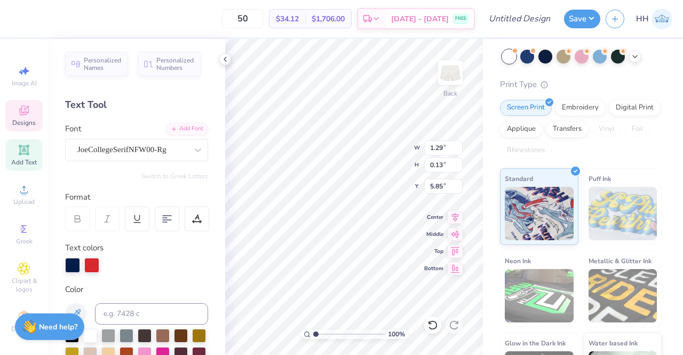
click at [128, 146] on div "JoeCollegeSerifNFW00-Rg" at bounding box center [132, 149] width 112 height 17
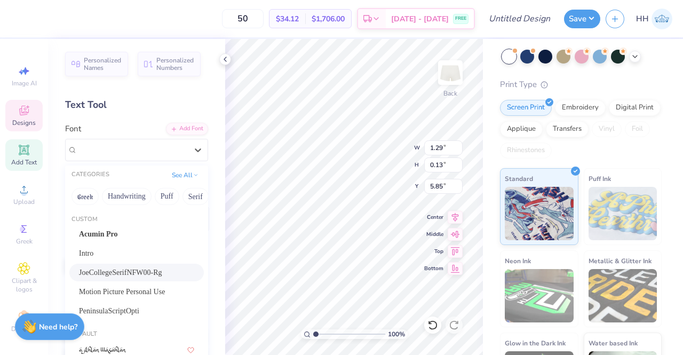
click at [128, 146] on span "JoeCollegeSerifNFW00-Rg" at bounding box center [121, 149] width 89 height 12
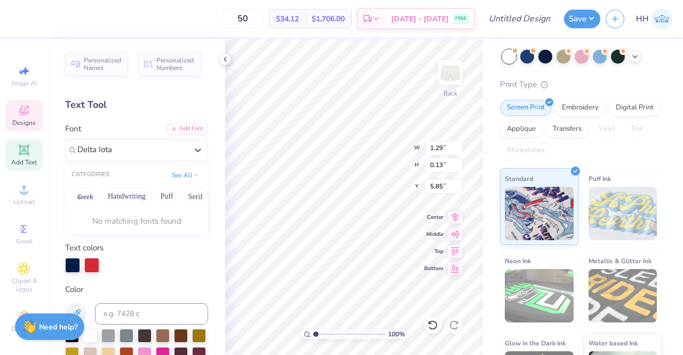
type input "Delta Iota"
click at [224, 59] on polyline at bounding box center [225, 59] width 2 height 4
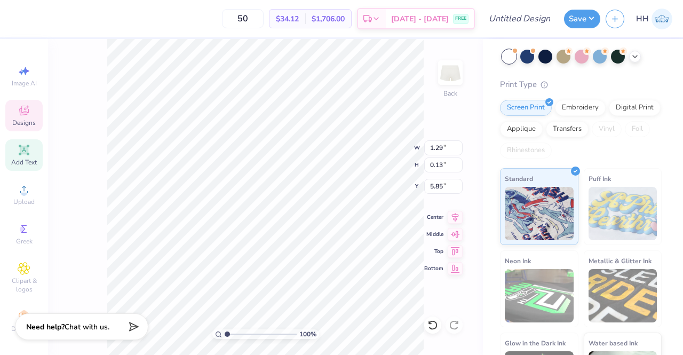
click at [435, 308] on div "100 % Back W 1.29 1.29 " H 0.13 0.13 " Y 5.85 5.85 " Center Middle Top Bottom" at bounding box center [265, 197] width 435 height 316
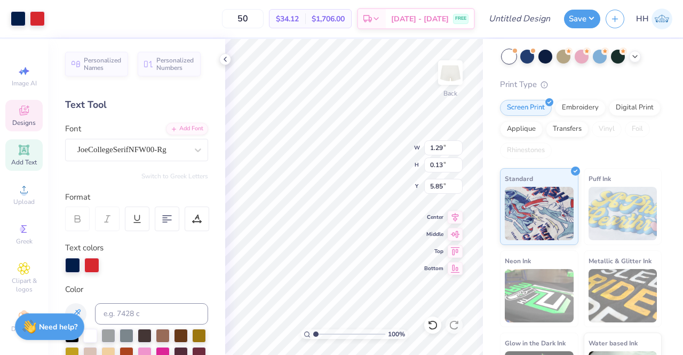
scroll to position [9, 1]
click at [224, 61] on icon at bounding box center [225, 59] width 9 height 9
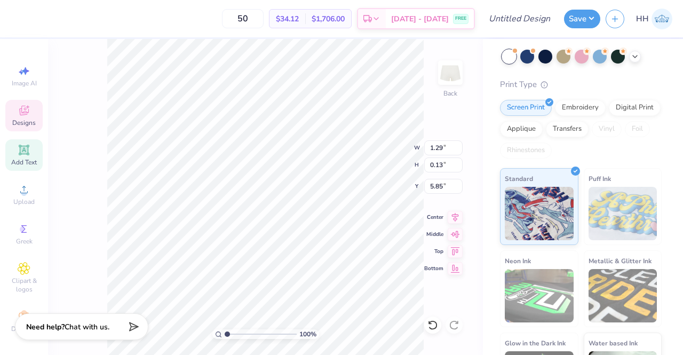
click at [91, 86] on div "100 % Back W 1.29 1.29 " H 0.13 0.13 " Y 5.85 5.85 " Center Middle Top Bottom" at bounding box center [265, 197] width 435 height 316
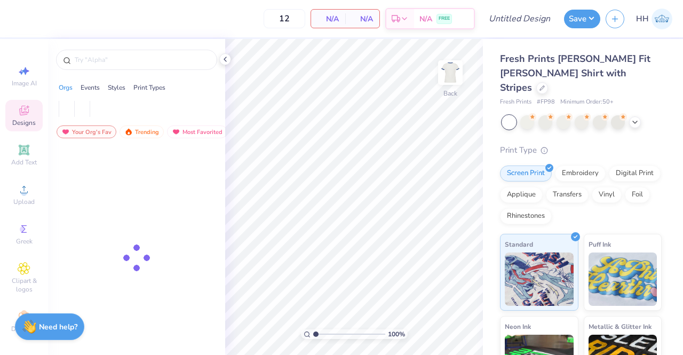
type input "50"
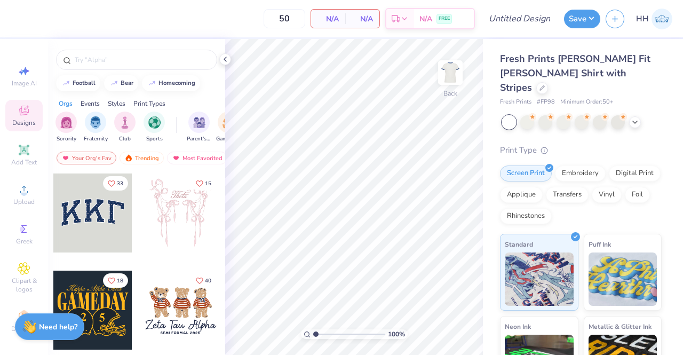
click at [138, 69] on div at bounding box center [136, 60] width 161 height 20
click at [151, 53] on div at bounding box center [136, 60] width 161 height 20
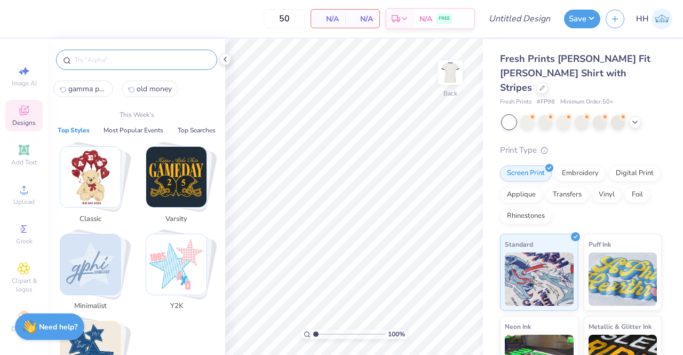
click at [136, 63] on input "text" at bounding box center [142, 59] width 137 height 11
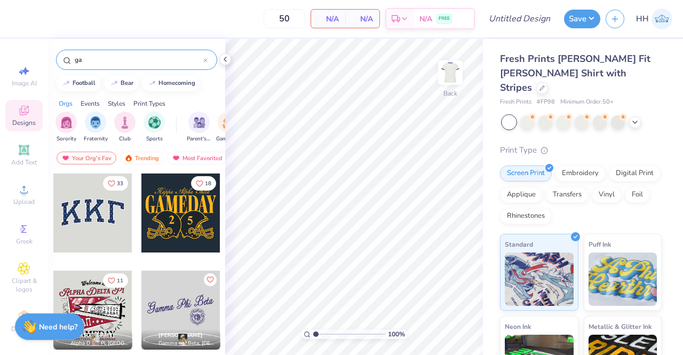
type input "g"
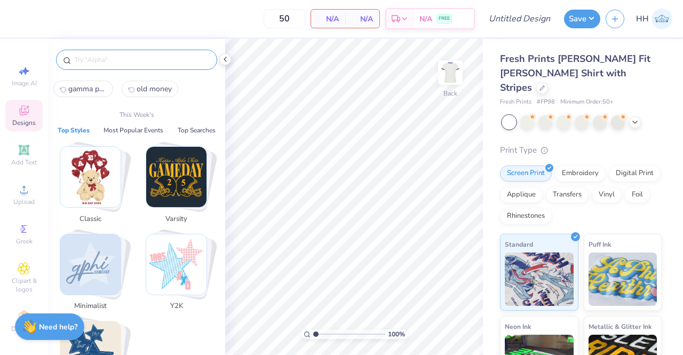
paste input "gamma phi beta"
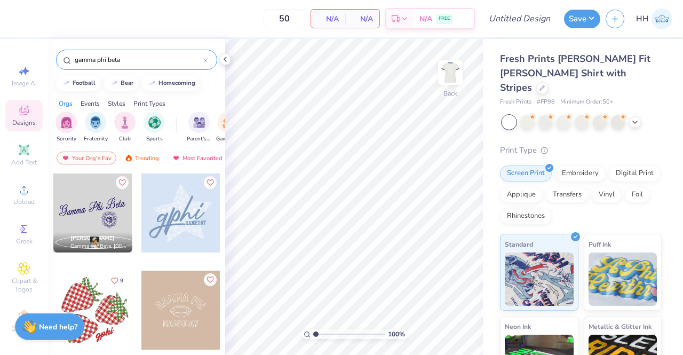
type input "gamma phi beta"
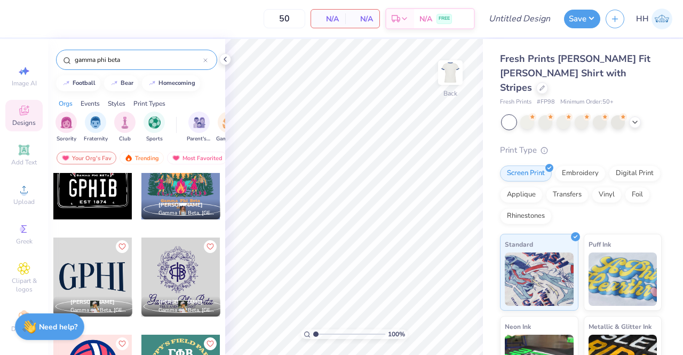
scroll to position [322, 0]
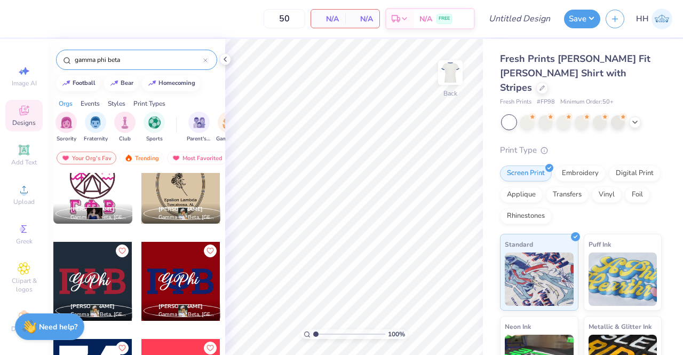
scroll to position [1388, 0]
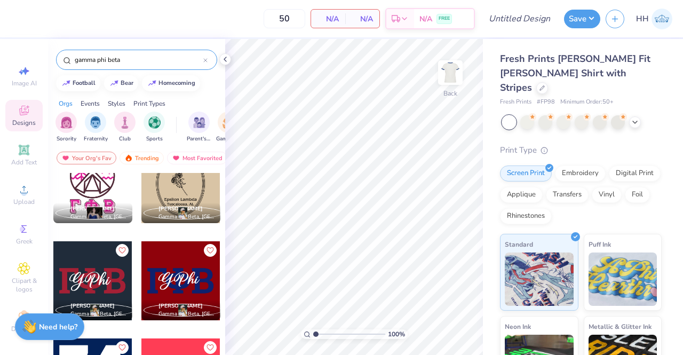
click at [171, 273] on div at bounding box center [180, 280] width 79 height 79
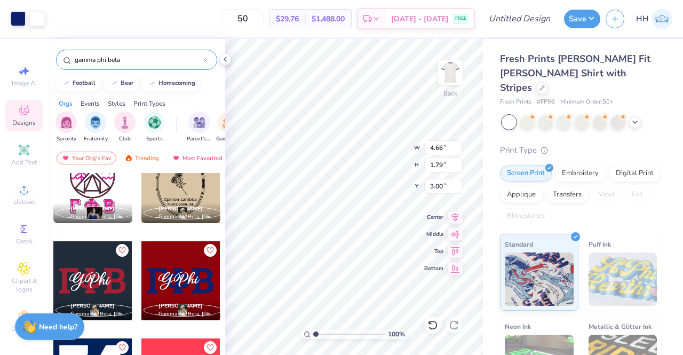
click at [203, 230] on div "[PERSON_NAME] Gamma Phi Beta, [GEOGRAPHIC_DATA][US_STATE]" at bounding box center [181, 191] width 80 height 97
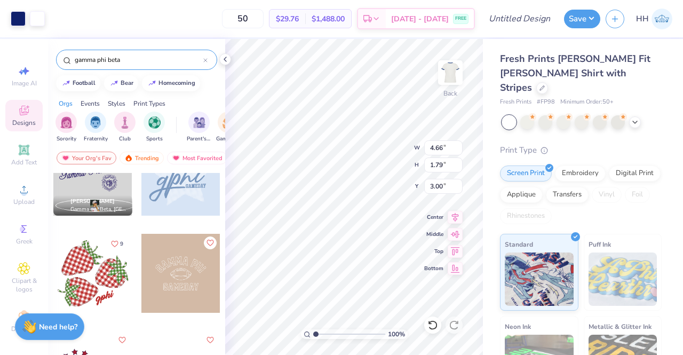
scroll to position [0, 0]
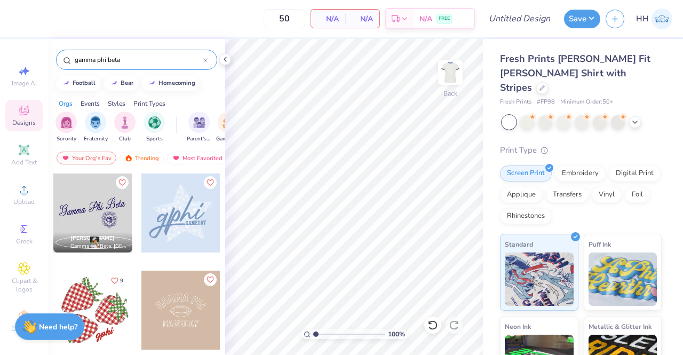
click at [70, 218] on div at bounding box center [92, 212] width 79 height 79
click at [545, 85] on icon at bounding box center [541, 87] width 5 height 5
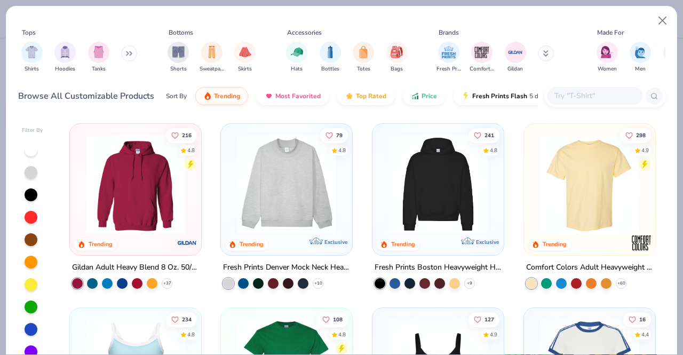
click at [34, 53] on img "filter for Shirts" at bounding box center [32, 52] width 12 height 12
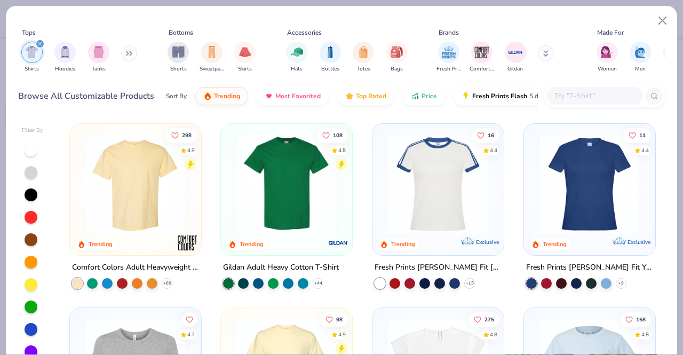
click at [100, 53] on img "filter for Tanks" at bounding box center [99, 52] width 12 height 12
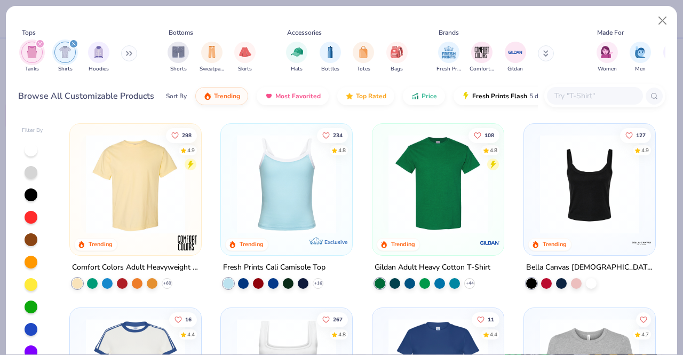
click at [73, 42] on icon "filter for Shirts" at bounding box center [73, 44] width 4 height 4
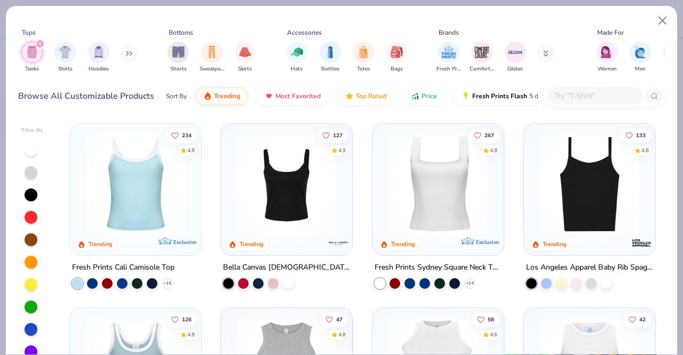
click at [97, 195] on img at bounding box center [136, 183] width 110 height 99
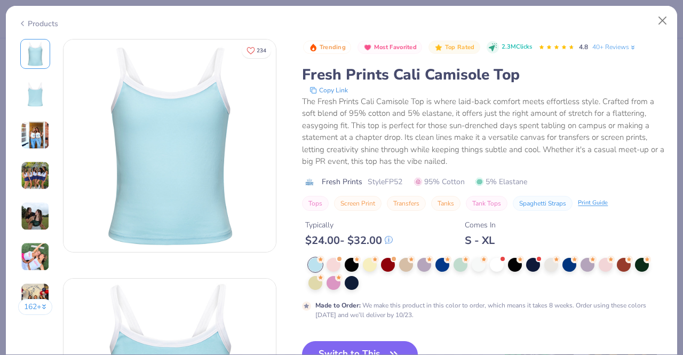
click at [375, 341] on button "Switch to This" at bounding box center [360, 354] width 116 height 27
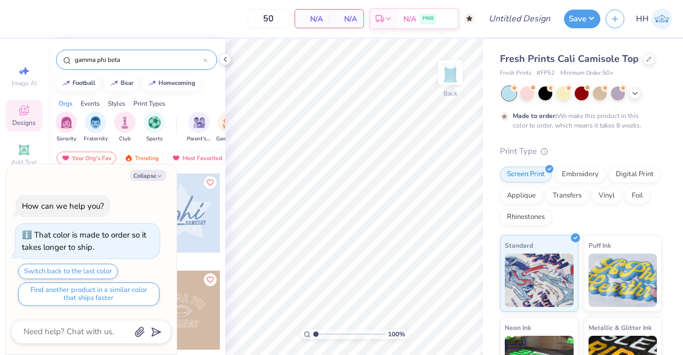
click at [526, 91] on div at bounding box center [527, 93] width 14 height 14
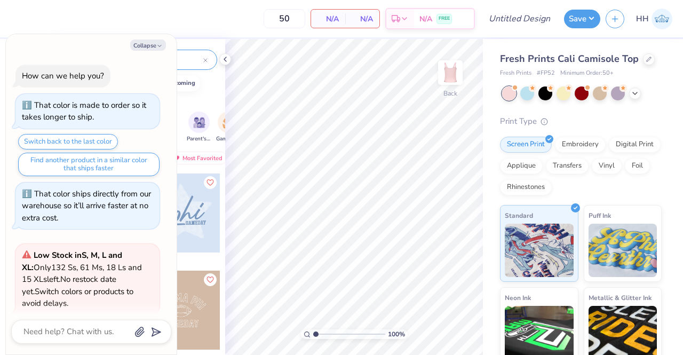
scroll to position [85, 0]
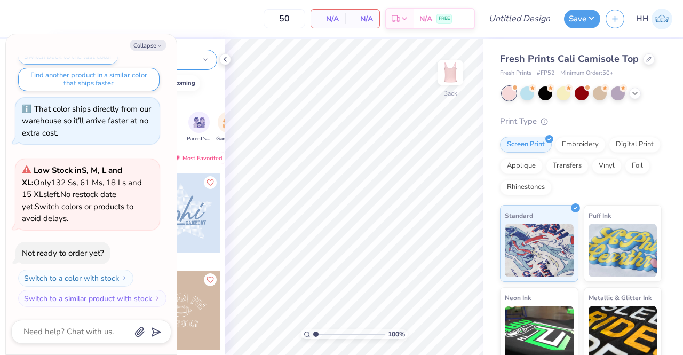
click at [646, 58] on icon at bounding box center [648, 59] width 4 height 4
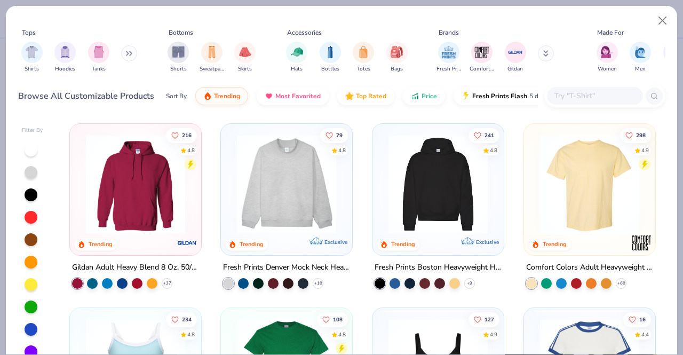
click at [95, 54] on img "filter for Tanks" at bounding box center [99, 52] width 12 height 12
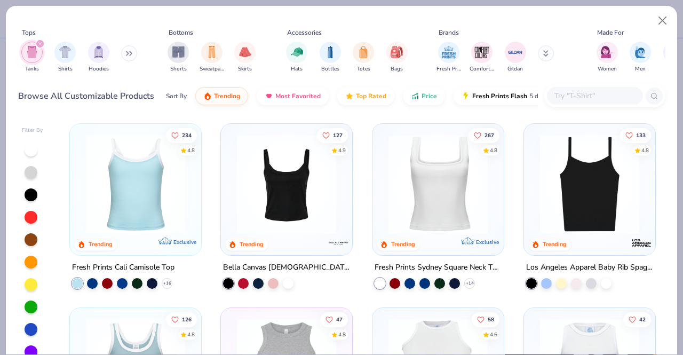
click at [135, 189] on img at bounding box center [136, 183] width 110 height 99
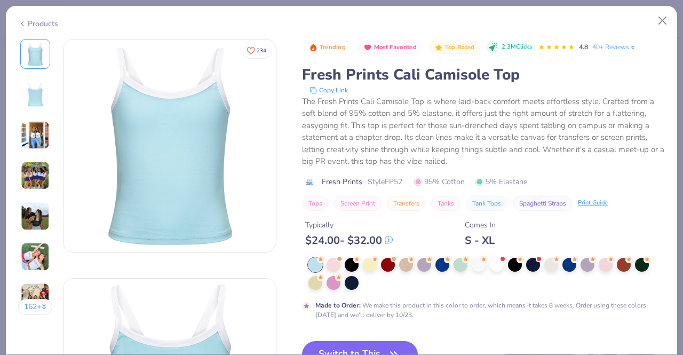
click at [389, 341] on button "Switch to This" at bounding box center [360, 354] width 116 height 27
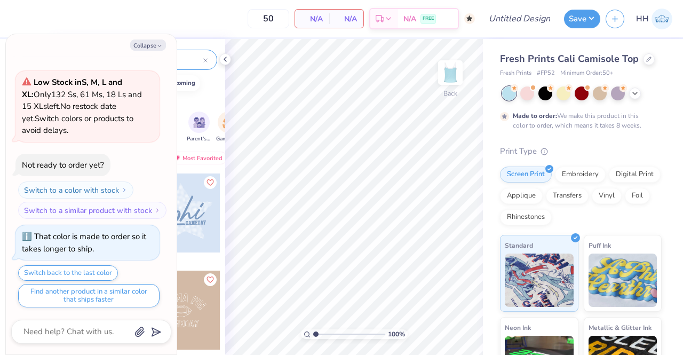
click at [161, 45] on icon "button" at bounding box center [159, 46] width 6 height 6
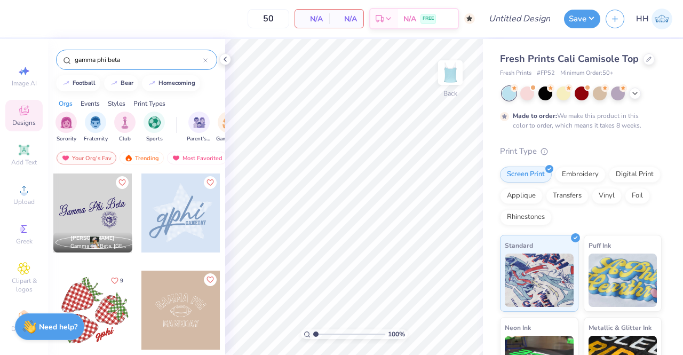
click at [630, 91] on icon at bounding box center [634, 93] width 9 height 9
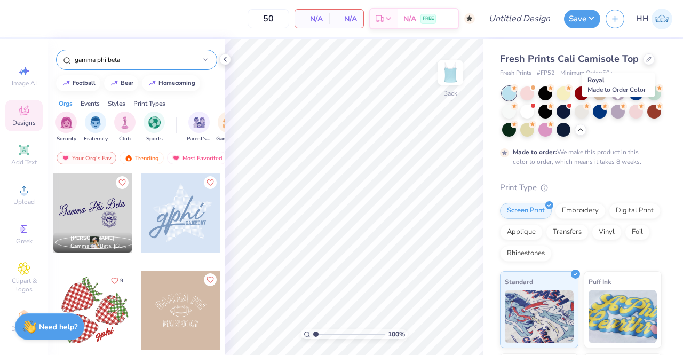
click at [609, 108] on icon at bounding box center [604, 105] width 7 height 7
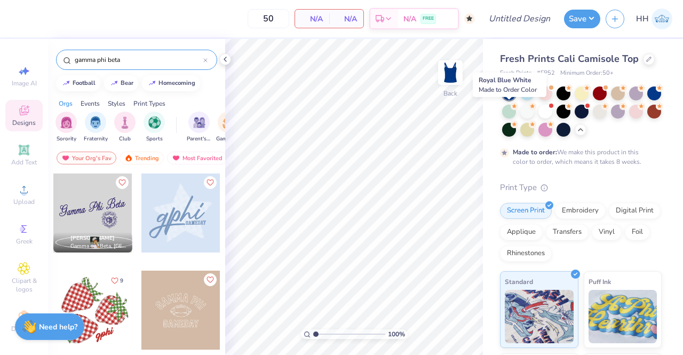
click at [655, 92] on icon at bounding box center [658, 87] width 7 height 7
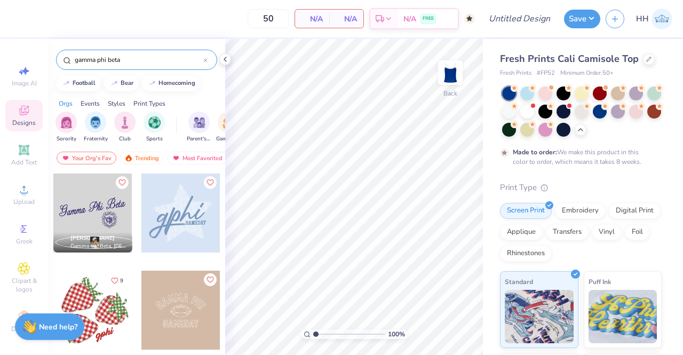
click at [570, 109] on div at bounding box center [563, 112] width 14 height 14
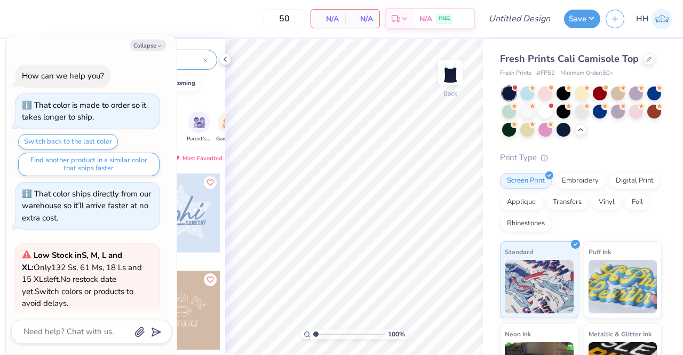
scroll to position [388, 0]
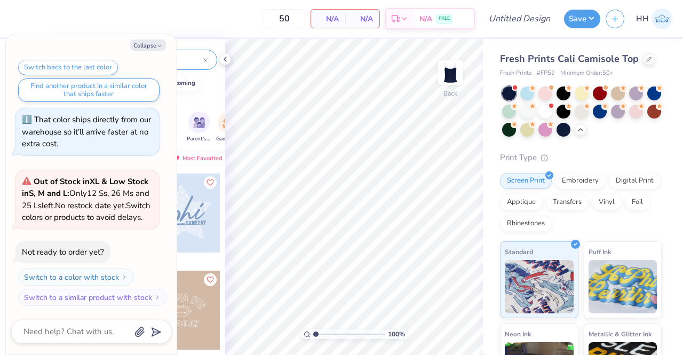
click at [155, 50] on button "Collapse" at bounding box center [148, 44] width 36 height 11
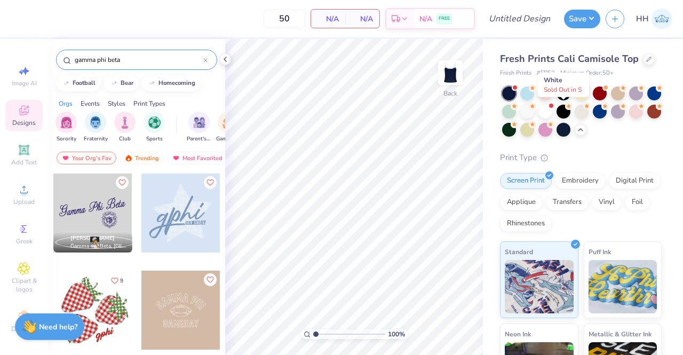
click at [552, 110] on div at bounding box center [545, 112] width 14 height 14
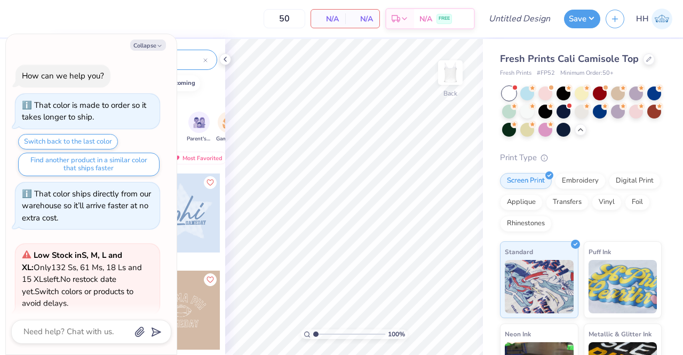
scroll to position [563, 0]
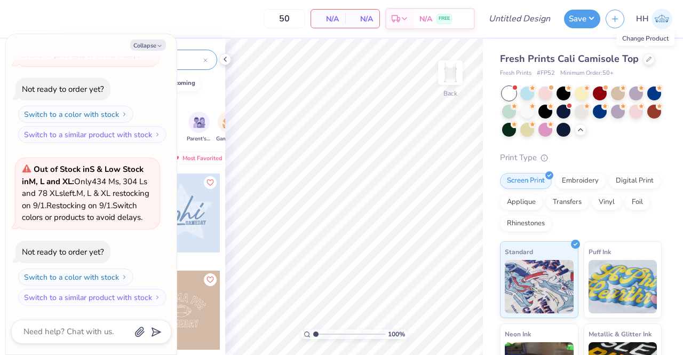
click at [646, 60] on icon at bounding box center [648, 59] width 5 height 5
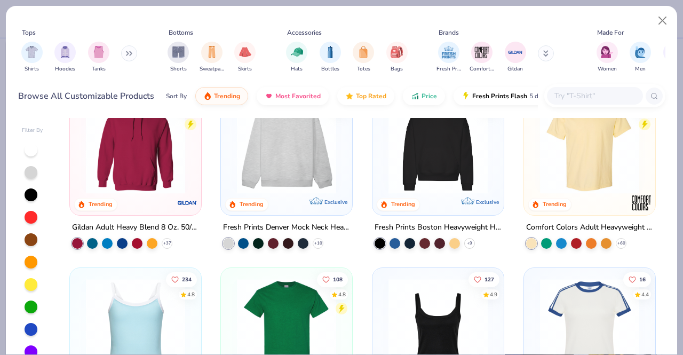
scroll to position [41, 0]
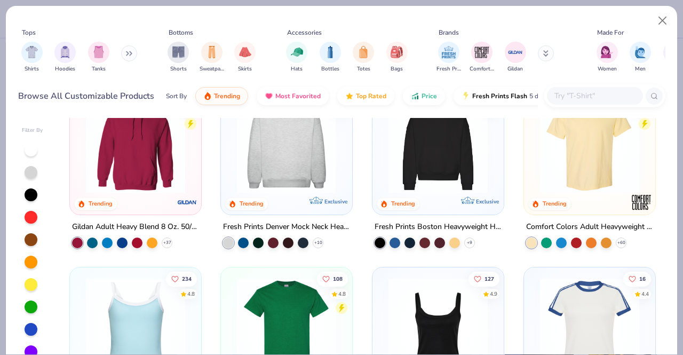
click at [94, 52] on img "filter for Tanks" at bounding box center [99, 52] width 12 height 12
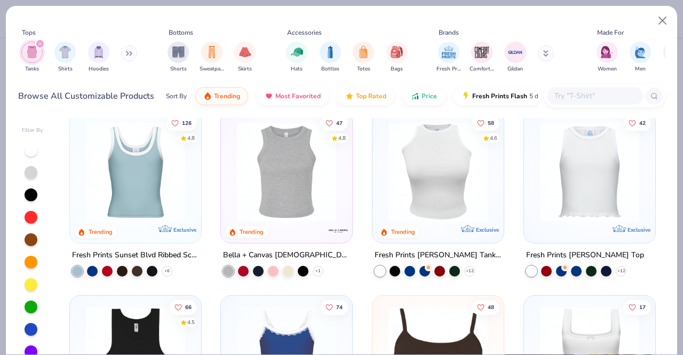
scroll to position [177, 0]
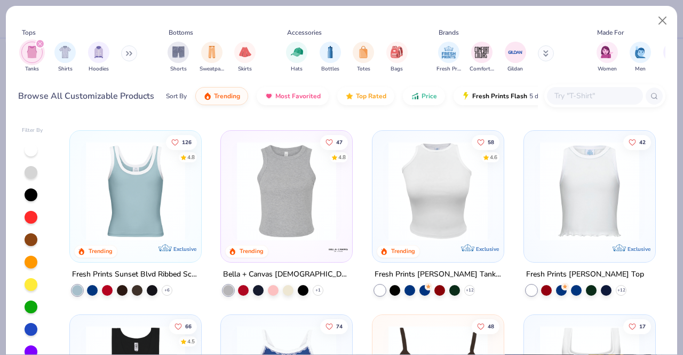
click at [125, 195] on img at bounding box center [136, 190] width 110 height 99
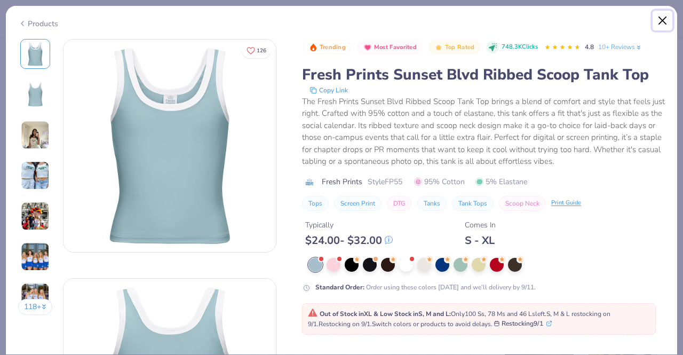
click at [662, 16] on button "Close" at bounding box center [662, 21] width 20 height 20
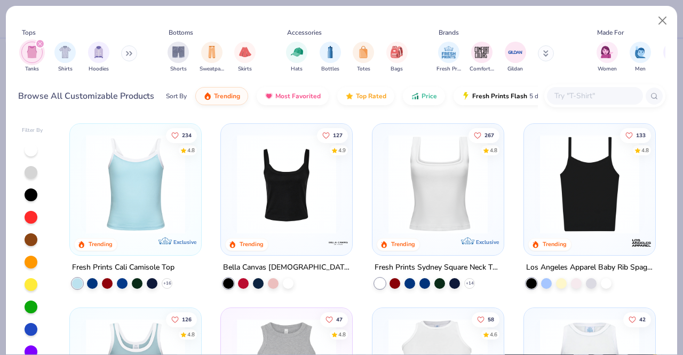
click at [310, 210] on img at bounding box center [286, 183] width 110 height 99
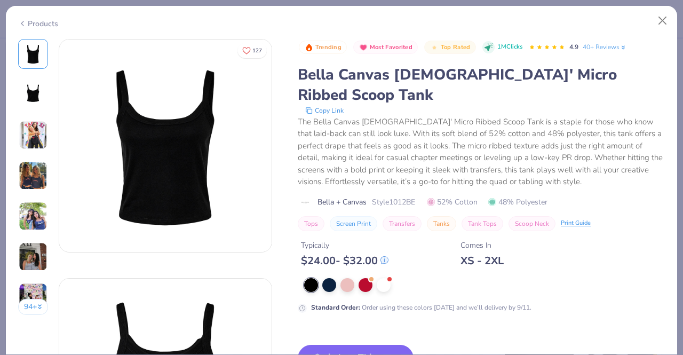
click at [344, 345] on button "Switch to This" at bounding box center [356, 358] width 116 height 27
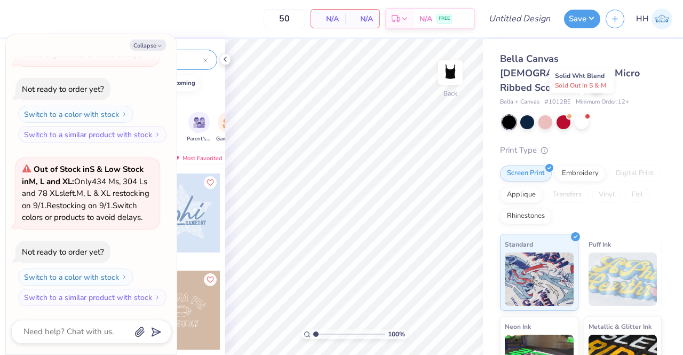
click at [587, 115] on div at bounding box center [581, 122] width 14 height 14
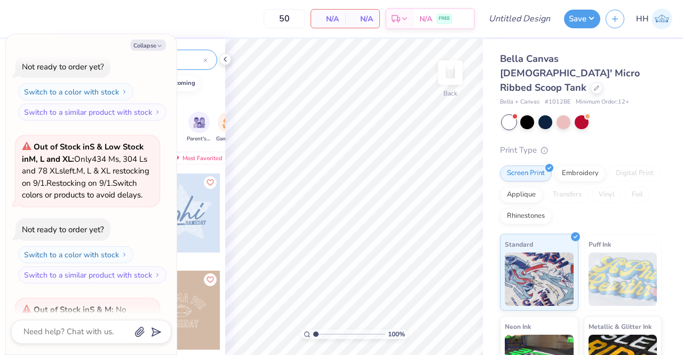
scroll to position [702, 0]
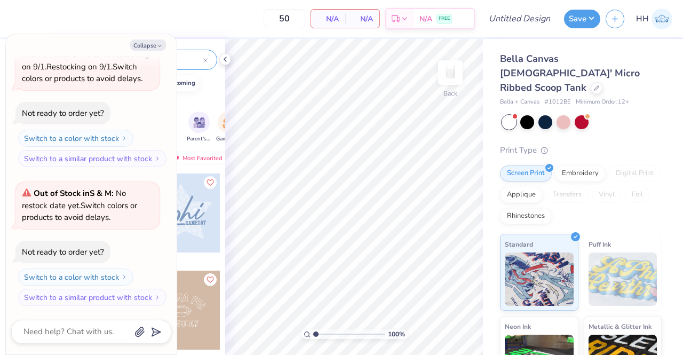
click at [594, 85] on icon at bounding box center [596, 87] width 5 height 5
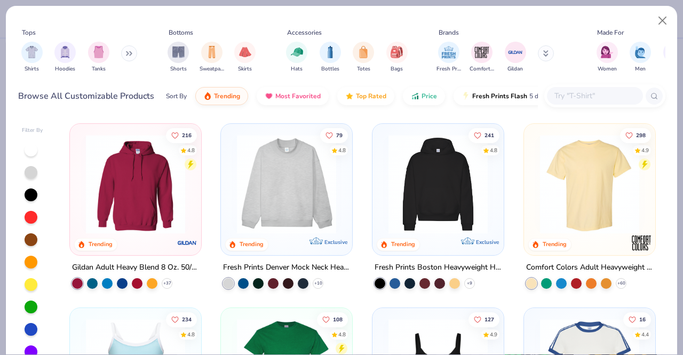
click at [98, 49] on img "filter for Tanks" at bounding box center [99, 52] width 12 height 12
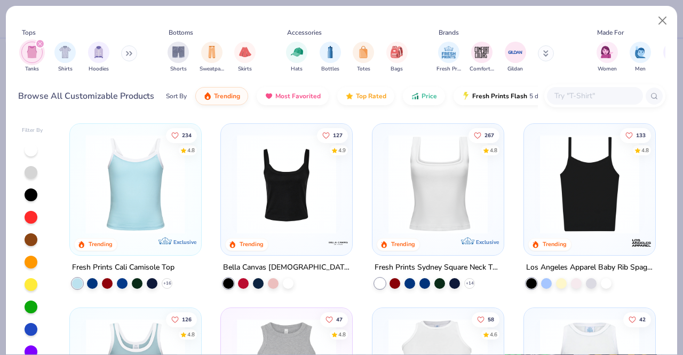
click at [81, 201] on img at bounding box center [26, 183] width 110 height 99
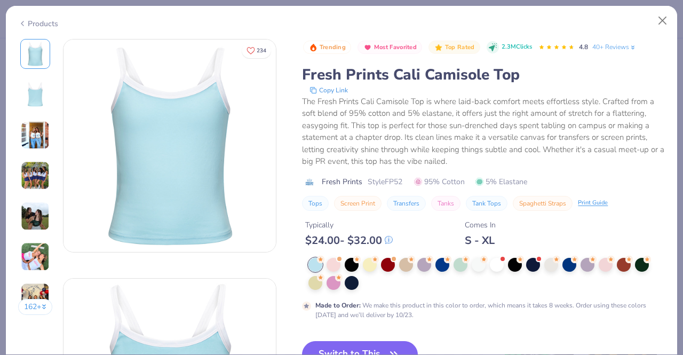
click at [357, 341] on button "Switch to This" at bounding box center [360, 354] width 116 height 27
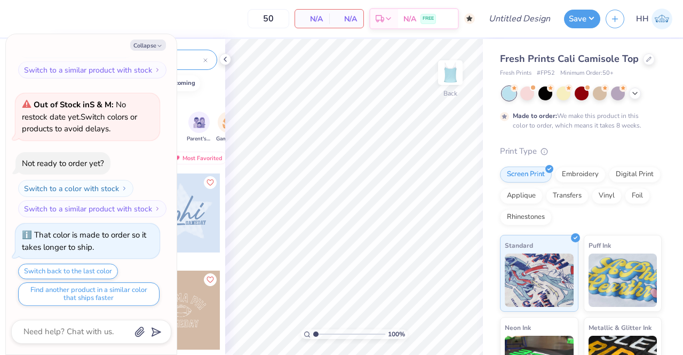
click at [635, 94] on icon at bounding box center [634, 93] width 9 height 9
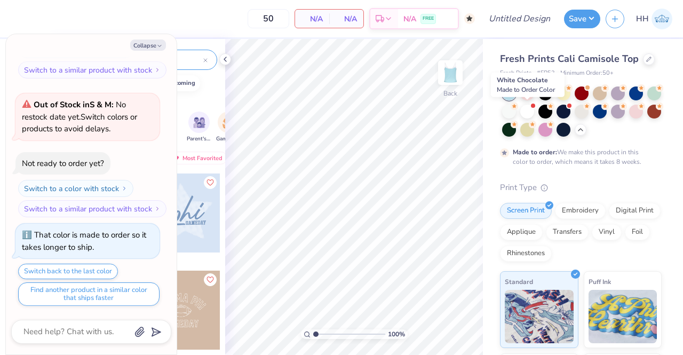
click at [516, 111] on div at bounding box center [509, 112] width 14 height 14
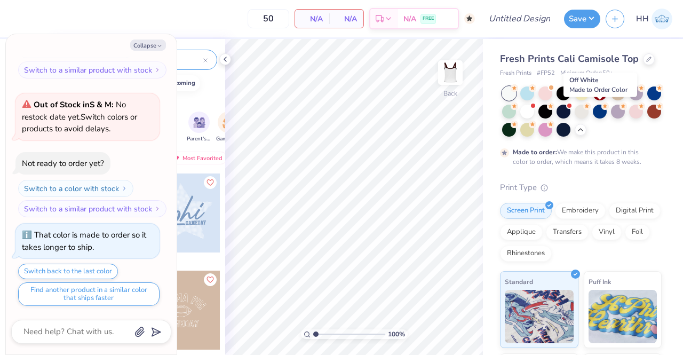
click at [588, 111] on div at bounding box center [581, 112] width 14 height 14
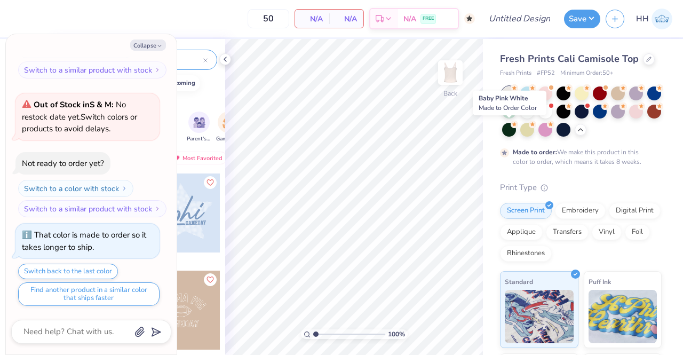
click at [629, 118] on div at bounding box center [636, 112] width 14 height 14
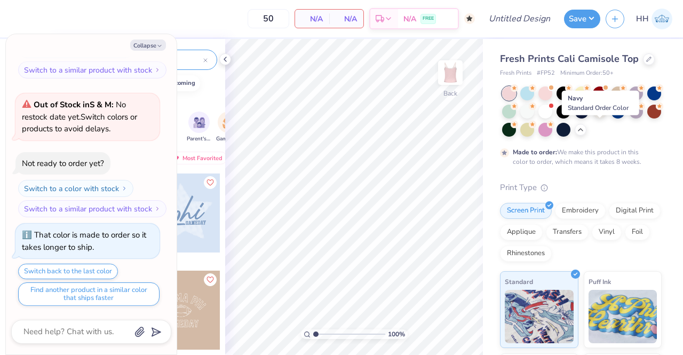
click at [570, 131] on div at bounding box center [563, 130] width 14 height 14
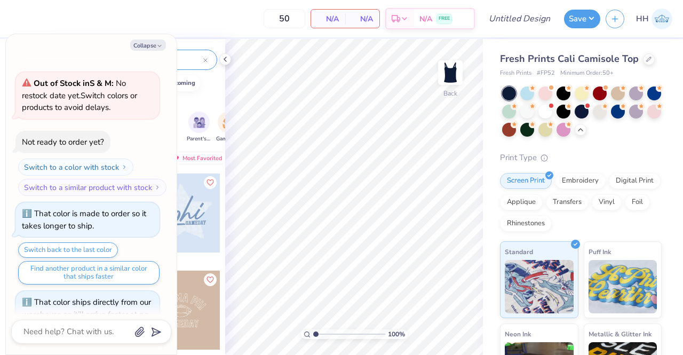
scroll to position [843, 0]
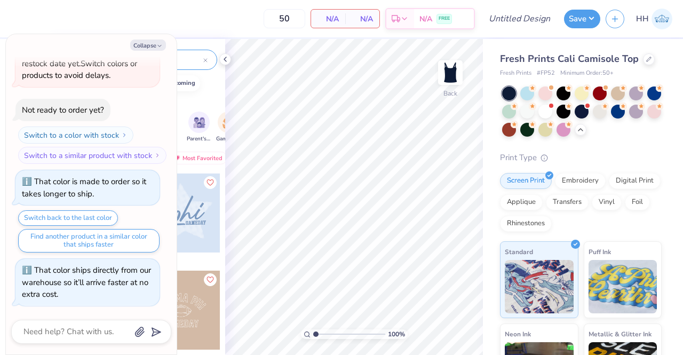
click at [604, 93] on div at bounding box center [600, 93] width 14 height 14
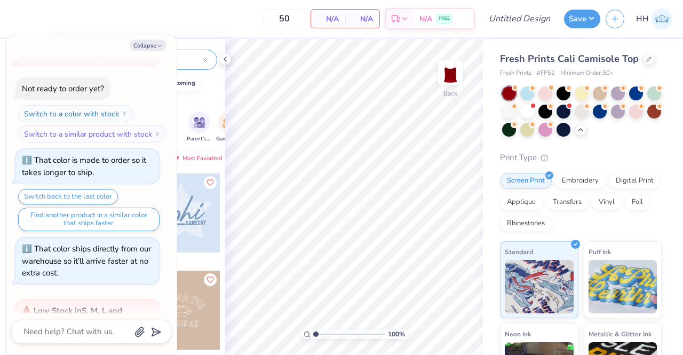
scroll to position [1005, 0]
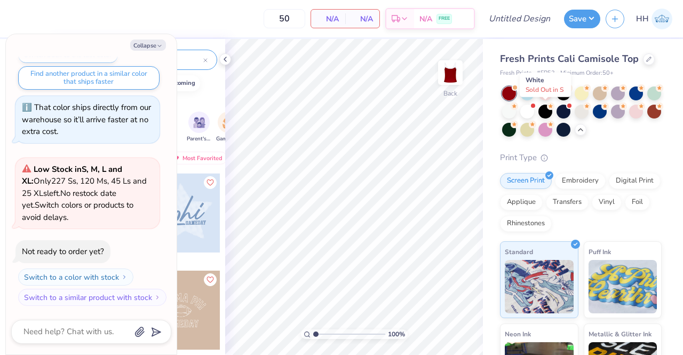
click at [534, 107] on div at bounding box center [527, 112] width 14 height 14
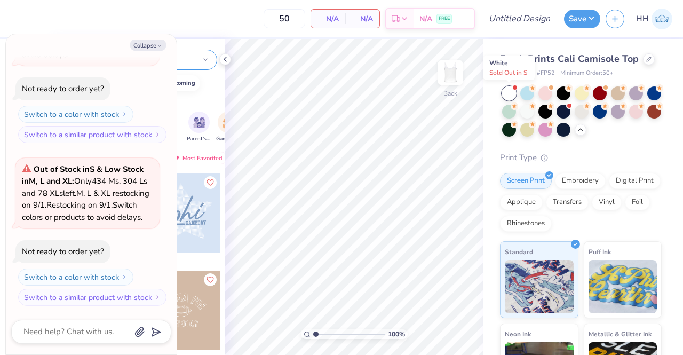
click at [508, 89] on div at bounding box center [509, 93] width 14 height 14
click at [534, 111] on div at bounding box center [527, 112] width 14 height 14
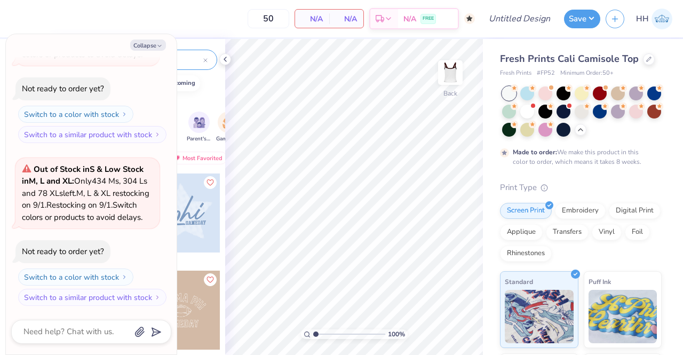
scroll to position [1442, 0]
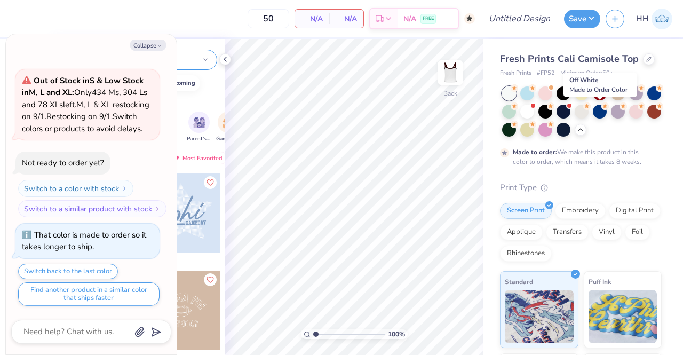
click at [588, 109] on div at bounding box center [581, 112] width 14 height 14
click at [606, 111] on div at bounding box center [600, 112] width 14 height 14
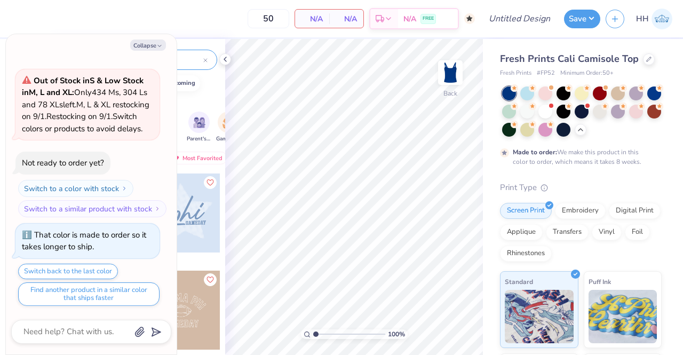
click at [625, 113] on div at bounding box center [618, 112] width 14 height 14
click at [640, 92] on div at bounding box center [636, 93] width 14 height 14
click at [617, 90] on div at bounding box center [618, 93] width 14 height 14
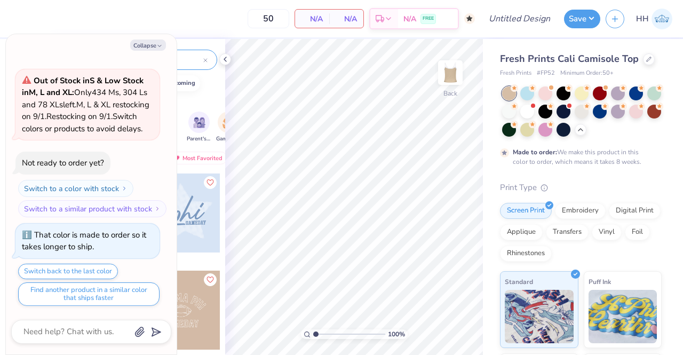
click at [597, 89] on div at bounding box center [600, 93] width 14 height 14
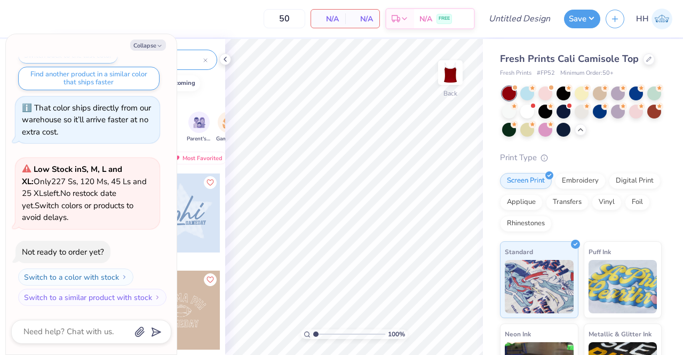
click at [579, 89] on div at bounding box center [581, 93] width 14 height 14
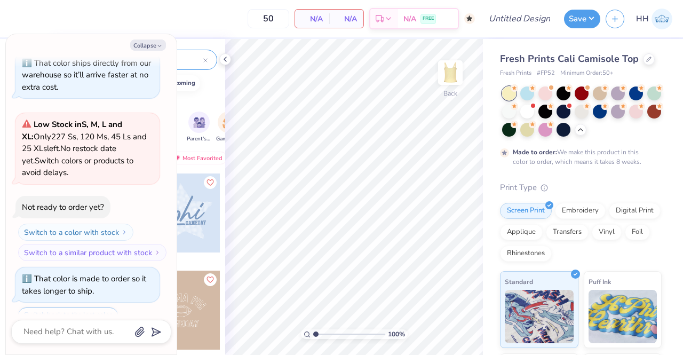
scroll to position [1746, 0]
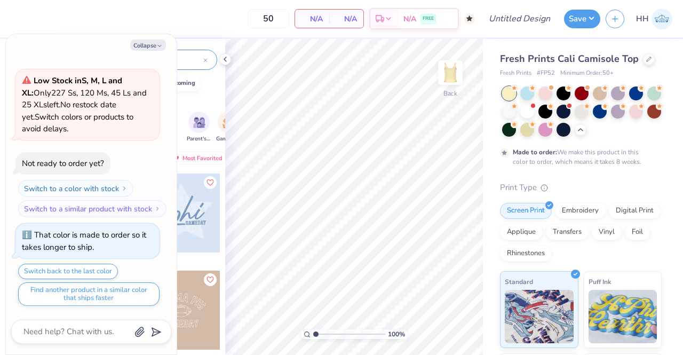
click at [565, 90] on icon at bounding box center [568, 87] width 7 height 7
click at [579, 90] on div at bounding box center [581, 93] width 14 height 14
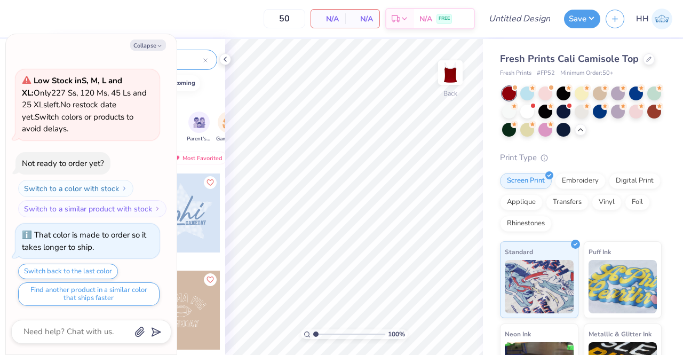
scroll to position [1962, 0]
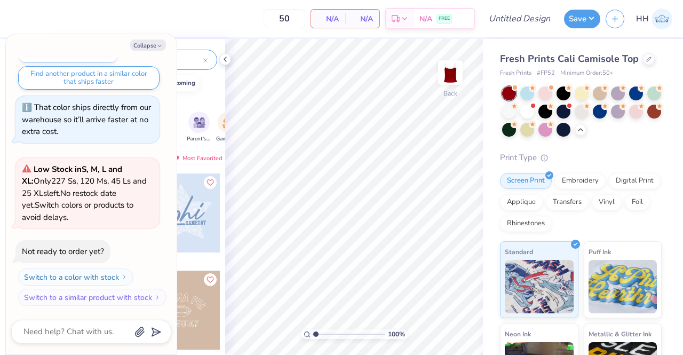
click at [161, 44] on icon "button" at bounding box center [159, 46] width 6 height 6
type textarea "x"
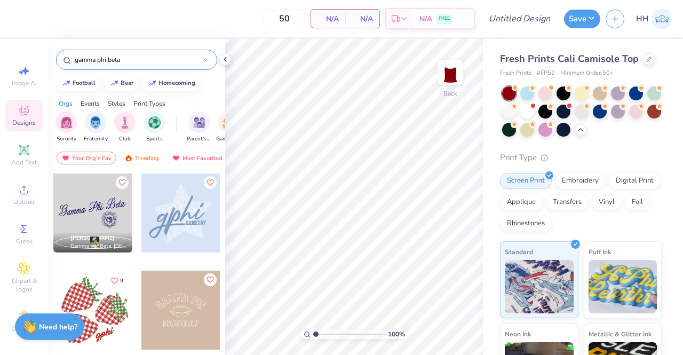
click at [100, 211] on div at bounding box center [92, 212] width 79 height 79
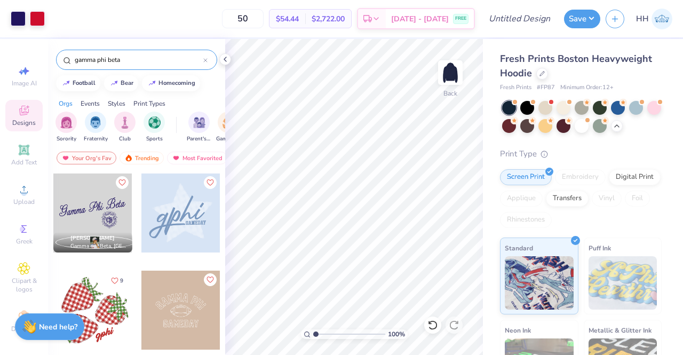
scroll to position [12, 0]
click at [455, 78] on img at bounding box center [449, 72] width 21 height 21
click at [454, 71] on img at bounding box center [449, 72] width 21 height 21
click at [453, 77] on img at bounding box center [449, 72] width 21 height 21
click at [223, 58] on icon at bounding box center [225, 59] width 9 height 9
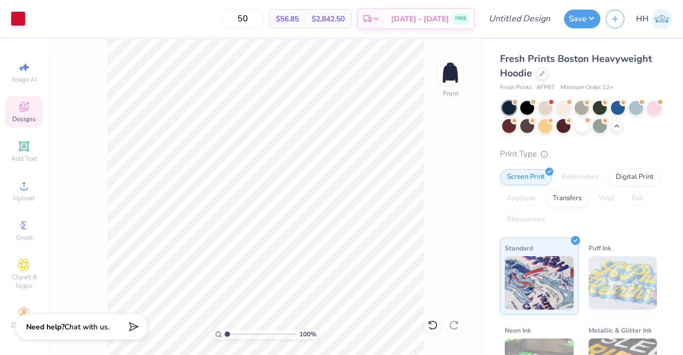
click at [15, 115] on span "Designs" at bounding box center [23, 119] width 23 height 9
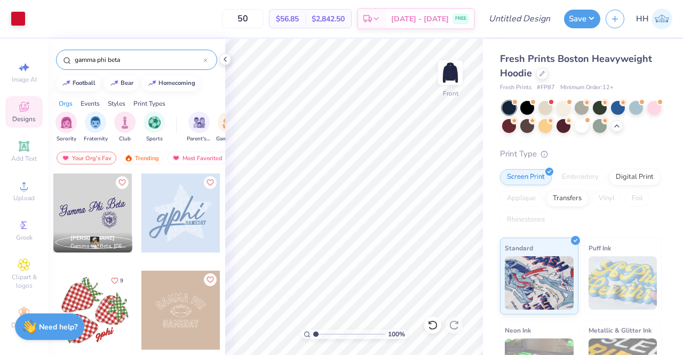
click at [226, 60] on icon at bounding box center [225, 59] width 9 height 9
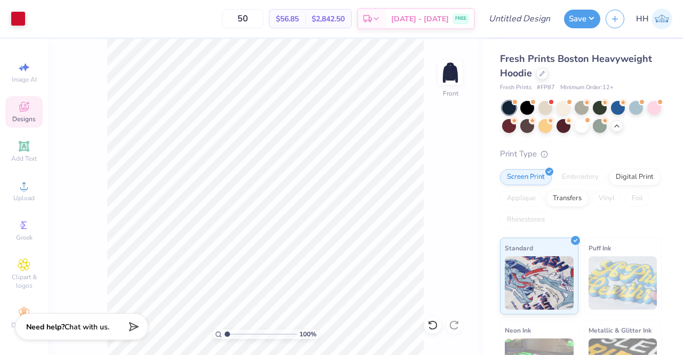
click at [25, 115] on span "Designs" at bounding box center [23, 119] width 23 height 9
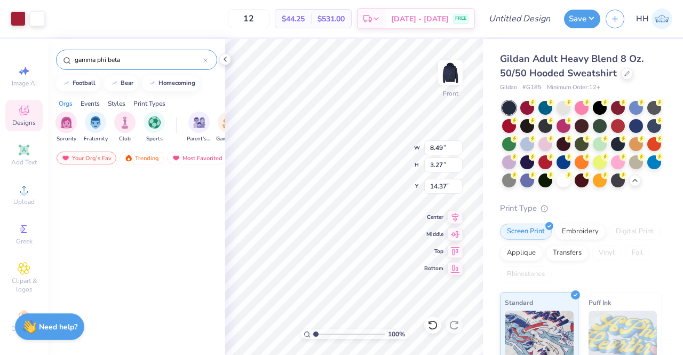
scroll to position [1451, 0]
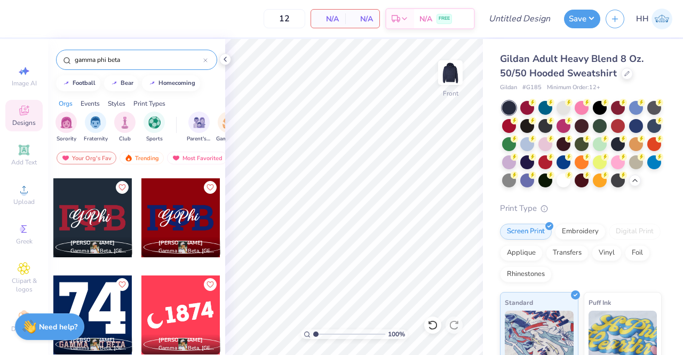
click at [227, 59] on icon at bounding box center [225, 59] width 9 height 9
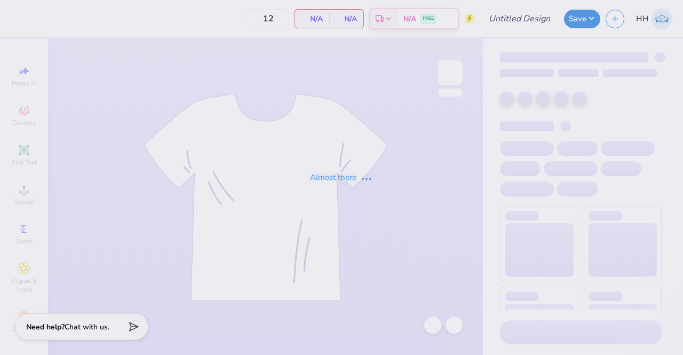
type input "50"
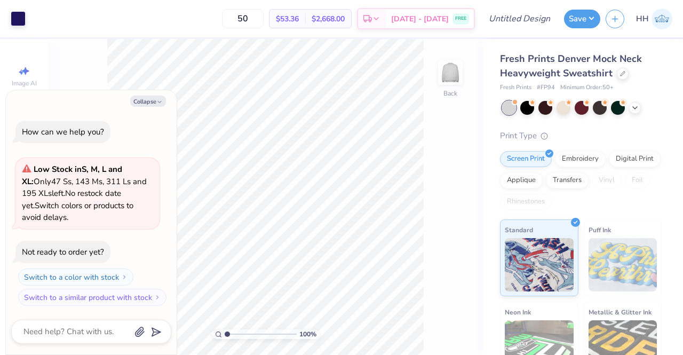
click at [155, 99] on button "Collapse" at bounding box center [148, 100] width 36 height 11
type textarea "x"
